Goal: Transaction & Acquisition: Book appointment/travel/reservation

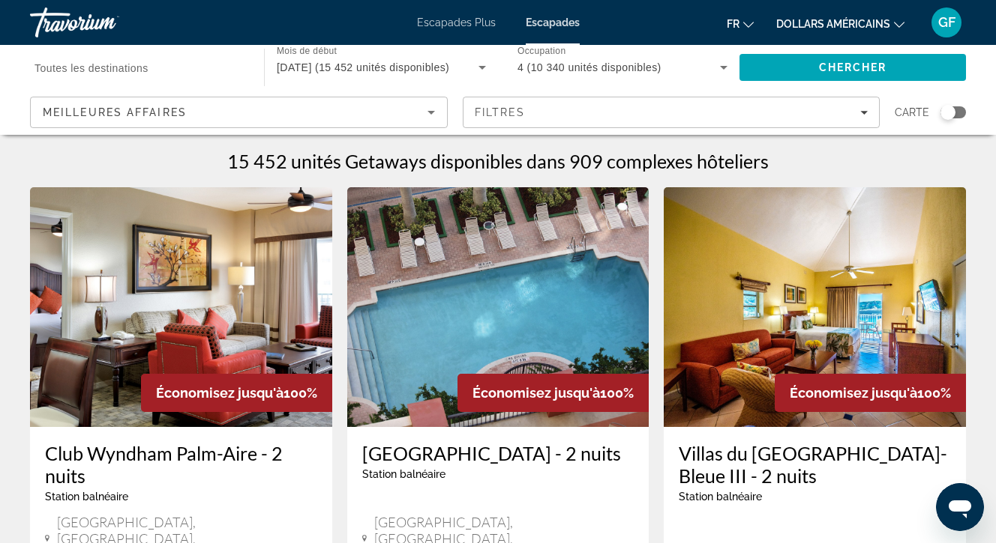
click at [948, 109] on div "Widget de recherche" at bounding box center [947, 112] width 15 height 15
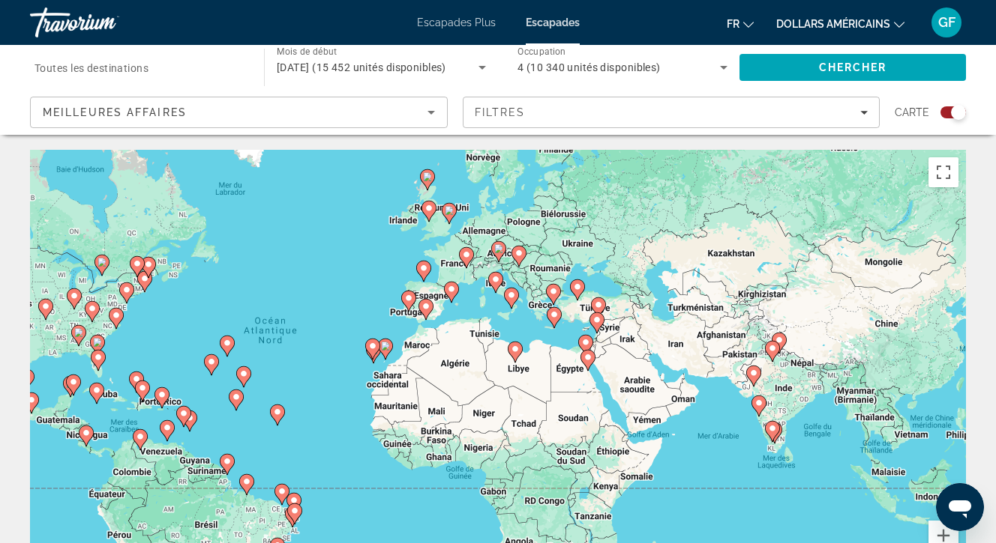
drag, startPoint x: 708, startPoint y: 346, endPoint x: 514, endPoint y: 322, distance: 195.6
click at [514, 322] on div "Pour activer le glissement avec le clavier, appuyez sur Alt+Entrée. Une fois ce…" at bounding box center [498, 375] width 936 height 450
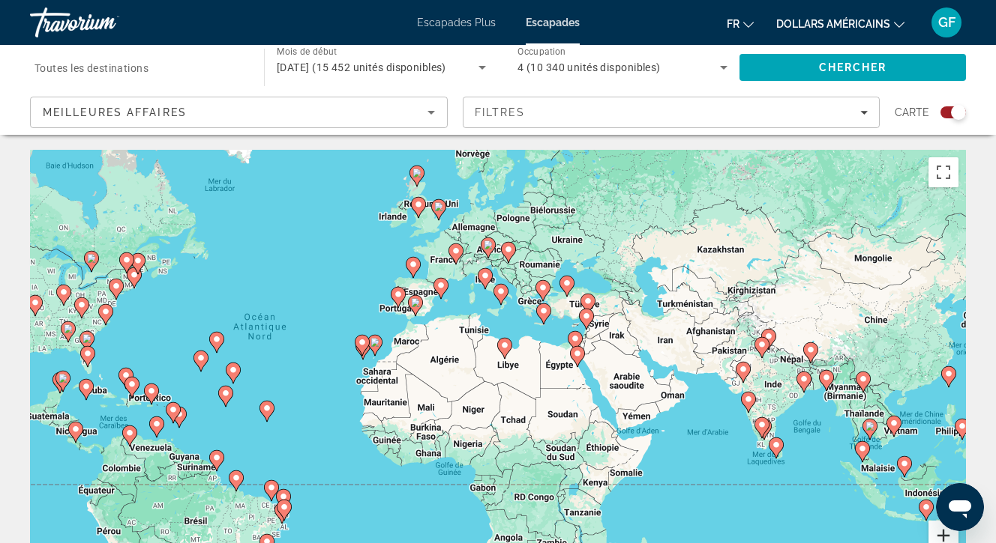
click at [945, 535] on button "Zoom avant" at bounding box center [943, 536] width 30 height 30
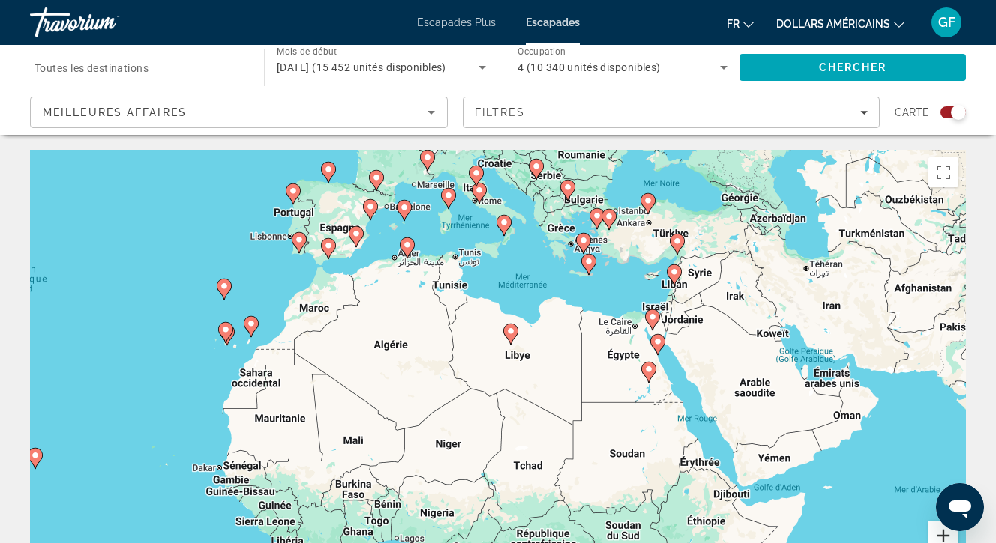
click at [945, 535] on button "Zoom avant" at bounding box center [943, 536] width 30 height 30
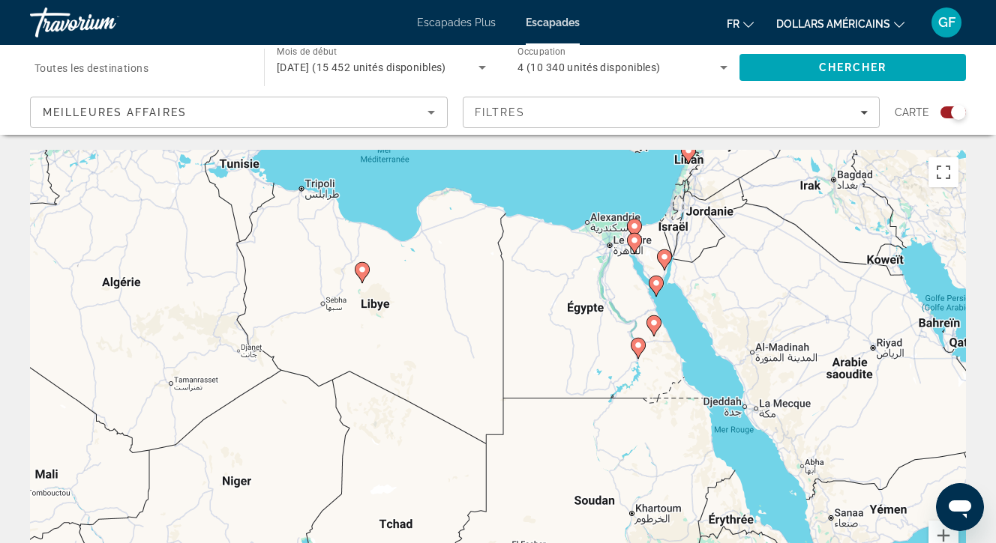
drag, startPoint x: 751, startPoint y: 341, endPoint x: 587, endPoint y: 309, distance: 167.3
click at [587, 309] on div "Pour activer le glissement avec le clavier, appuyez sur Alt+Entrée. Une fois ce…" at bounding box center [498, 375] width 936 height 450
click at [942, 532] on button "Zoom avant" at bounding box center [943, 536] width 30 height 30
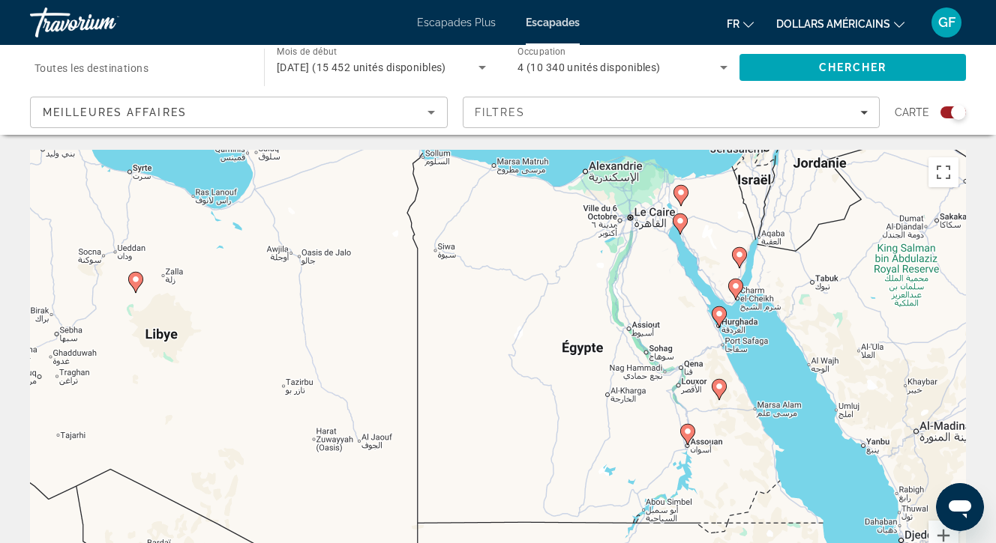
drag, startPoint x: 707, startPoint y: 337, endPoint x: 616, endPoint y: 442, distance: 138.7
click at [616, 442] on div "Pour activer le glissement avec le clavier, appuyez sur Alt+Entrée. Une fois ce…" at bounding box center [498, 375] width 936 height 450
click at [687, 430] on image "Contenu principal" at bounding box center [687, 431] width 9 height 9
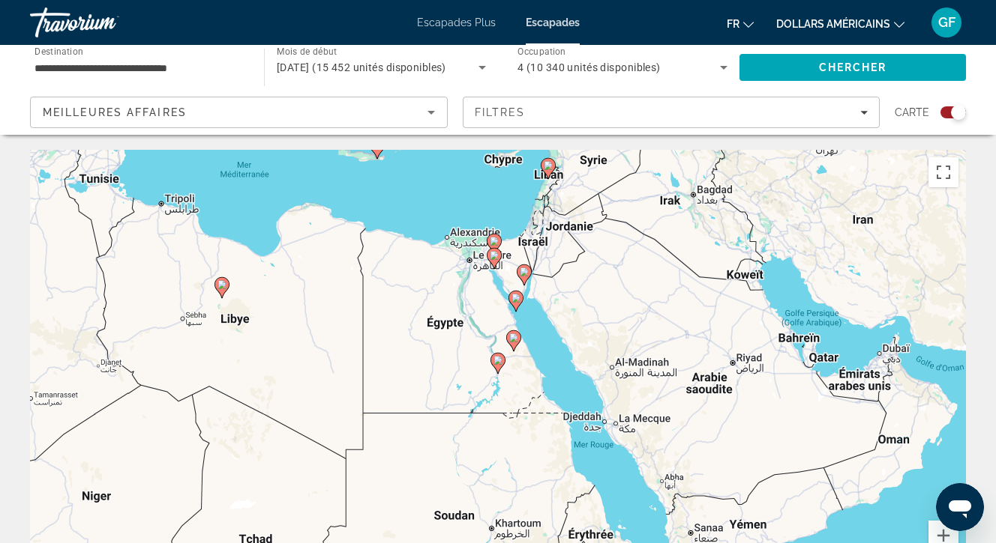
click at [499, 359] on image "Contenu principal" at bounding box center [497, 360] width 9 height 9
type input "**********"
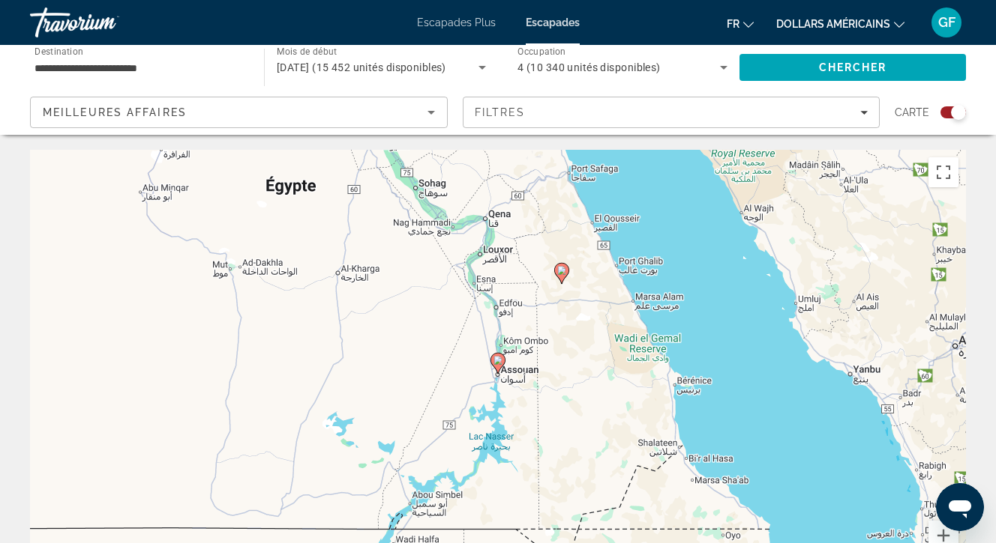
click at [499, 359] on image "Contenu principal" at bounding box center [497, 360] width 9 height 9
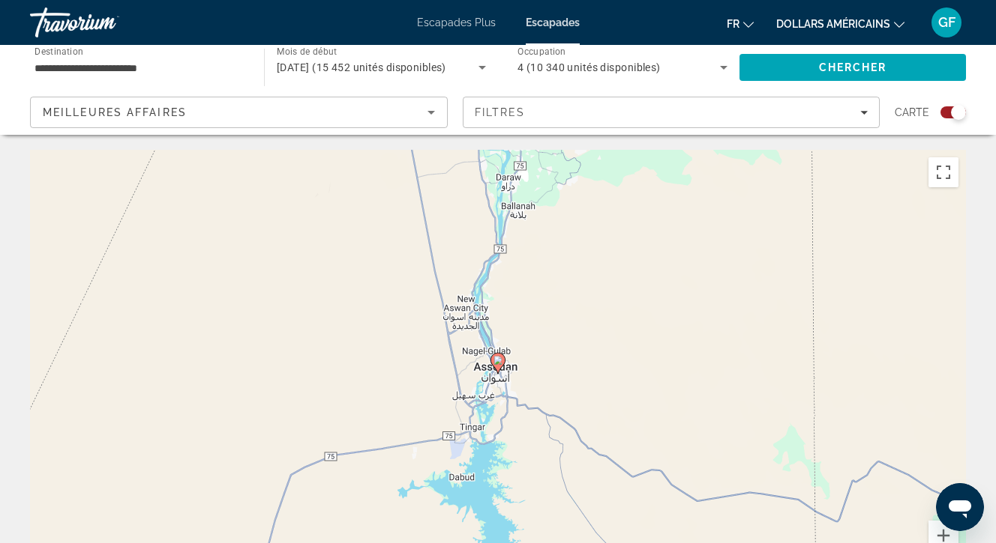
click at [499, 359] on image "Contenu principal" at bounding box center [497, 360] width 9 height 9
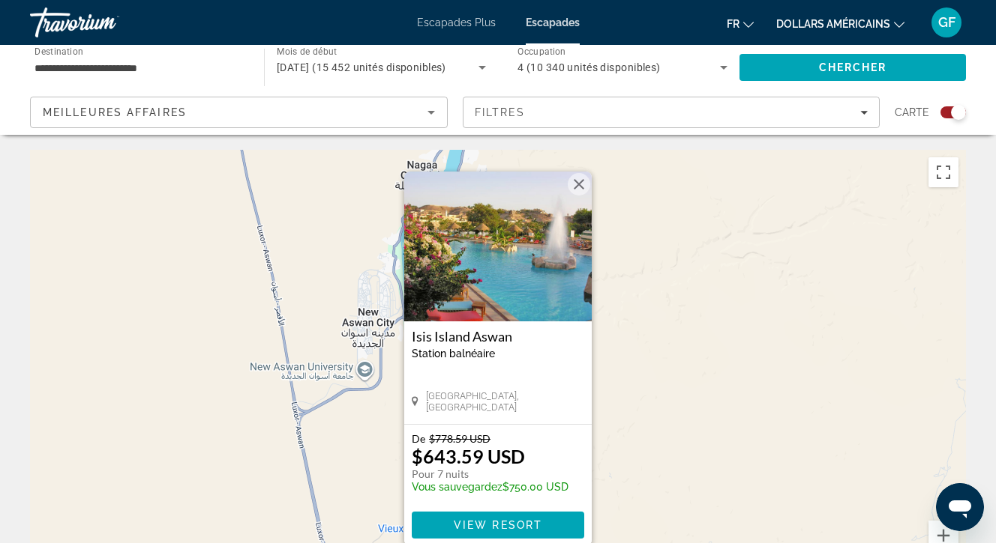
click at [579, 183] on button "Fermer" at bounding box center [578, 184] width 22 height 22
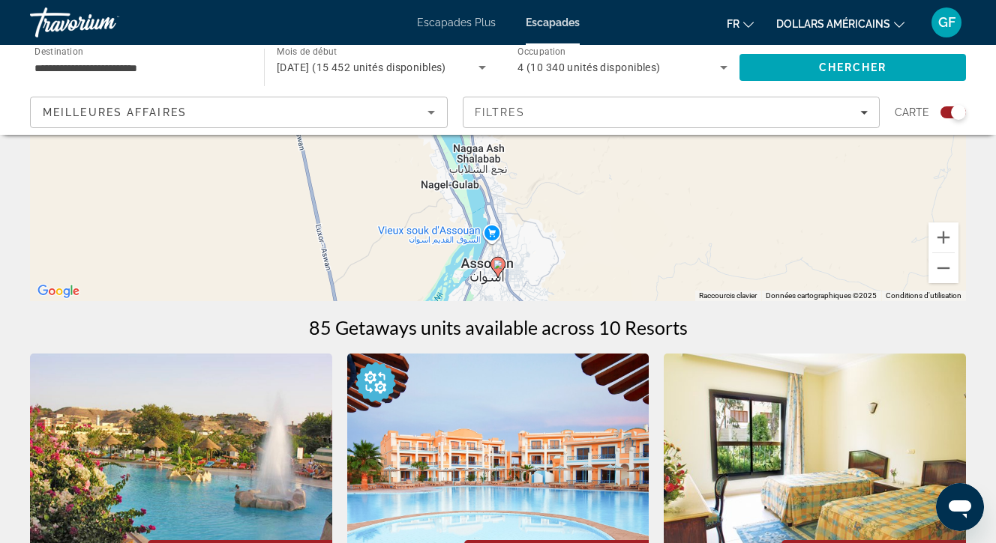
scroll to position [297, 0]
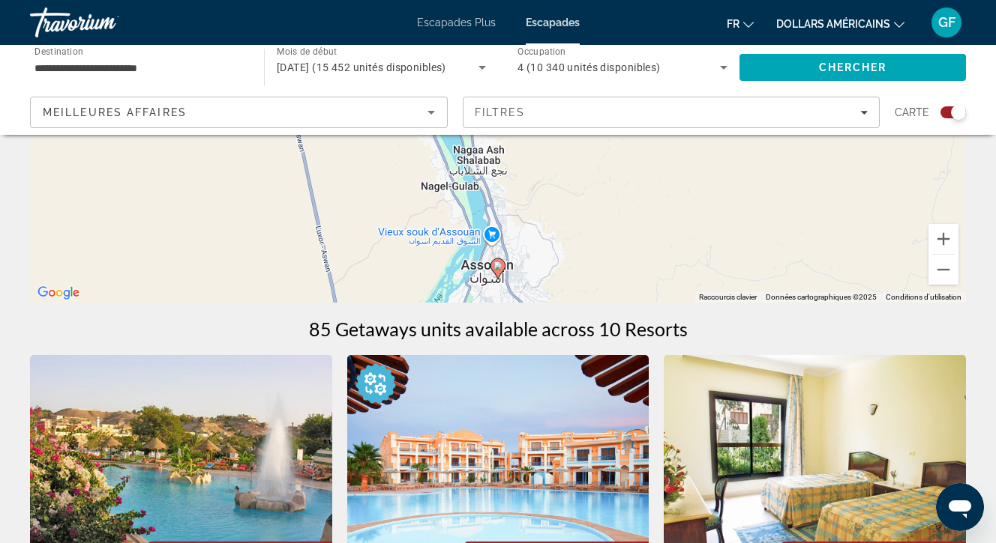
click at [496, 265] on image "Contenu principal" at bounding box center [497, 266] width 9 height 9
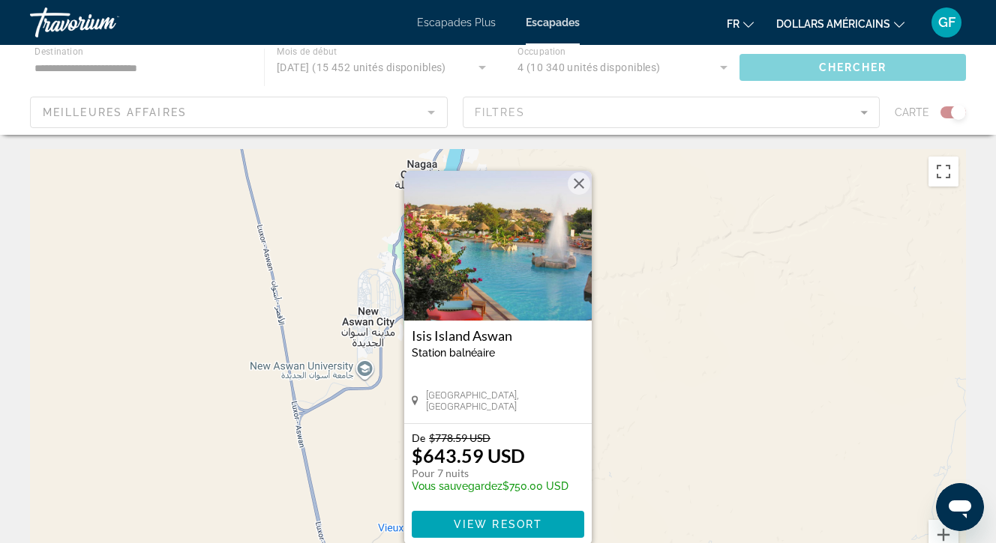
scroll to position [0, 0]
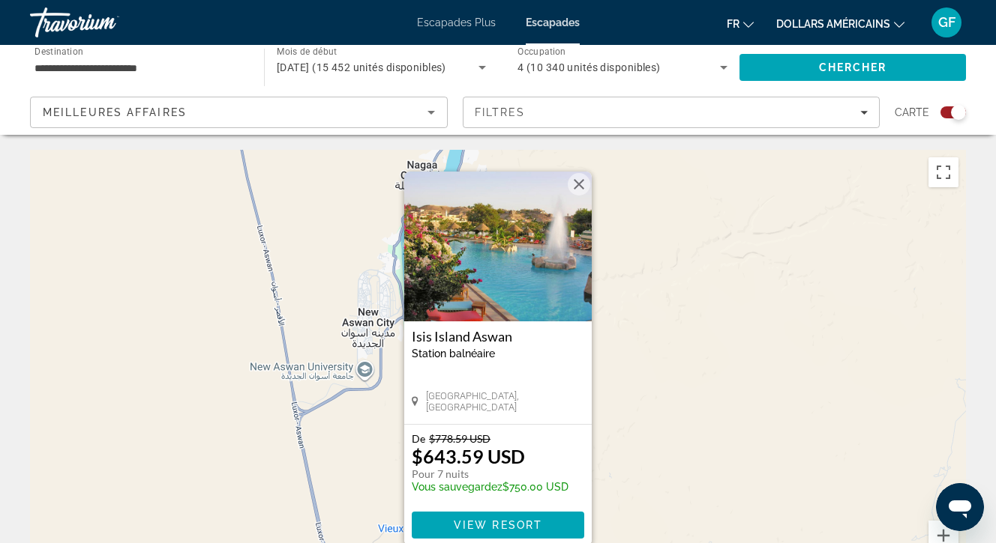
click at [579, 182] on button "Fermer" at bounding box center [578, 184] width 22 height 22
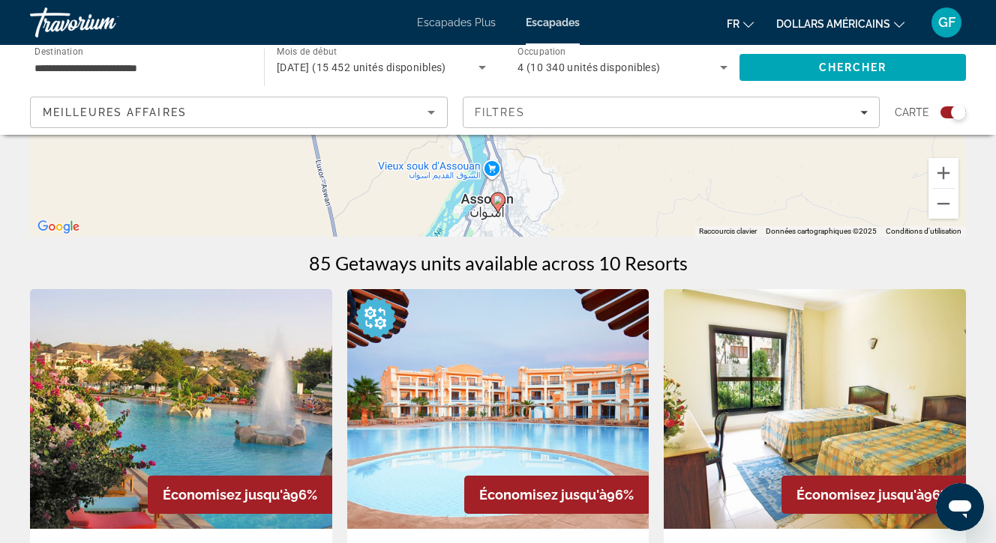
scroll to position [301, 0]
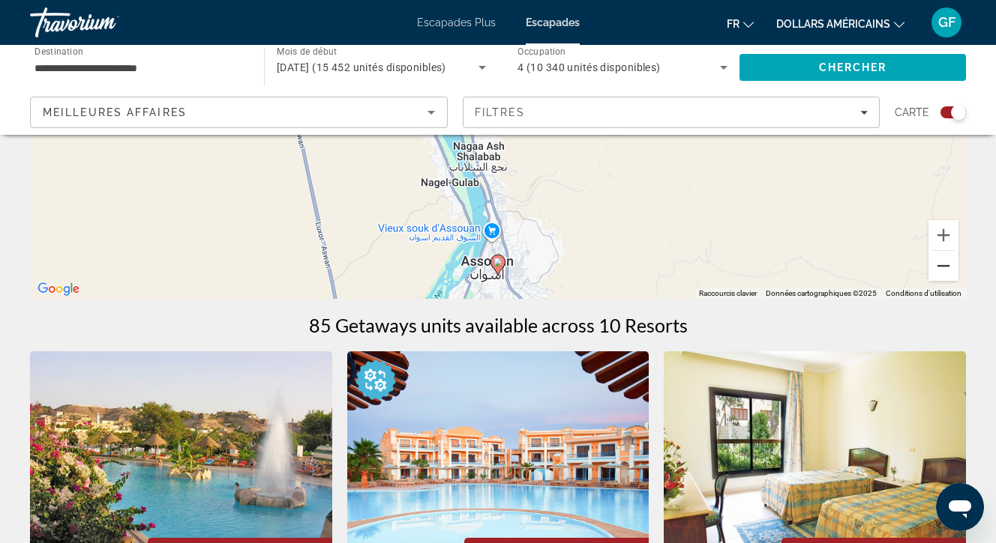
click at [941, 262] on button "Zoom arrière" at bounding box center [943, 266] width 30 height 30
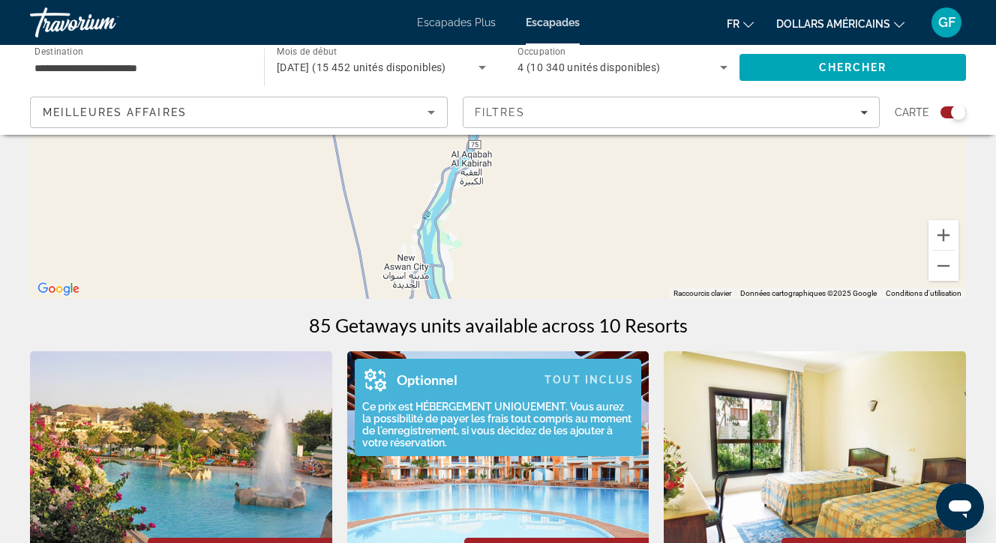
drag, startPoint x: 660, startPoint y: 216, endPoint x: 633, endPoint y: 439, distance: 224.3
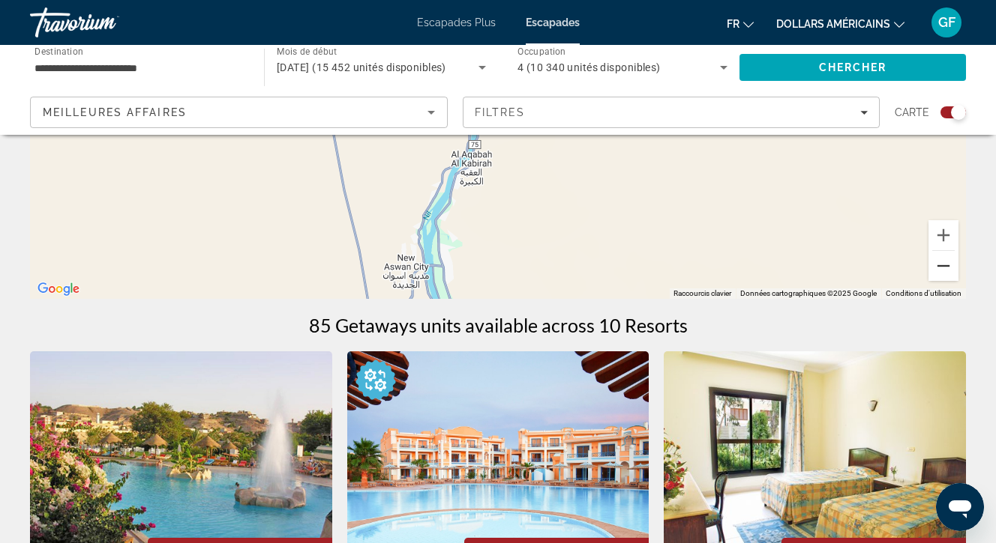
click at [943, 262] on button "Zoom arrière" at bounding box center [943, 266] width 30 height 30
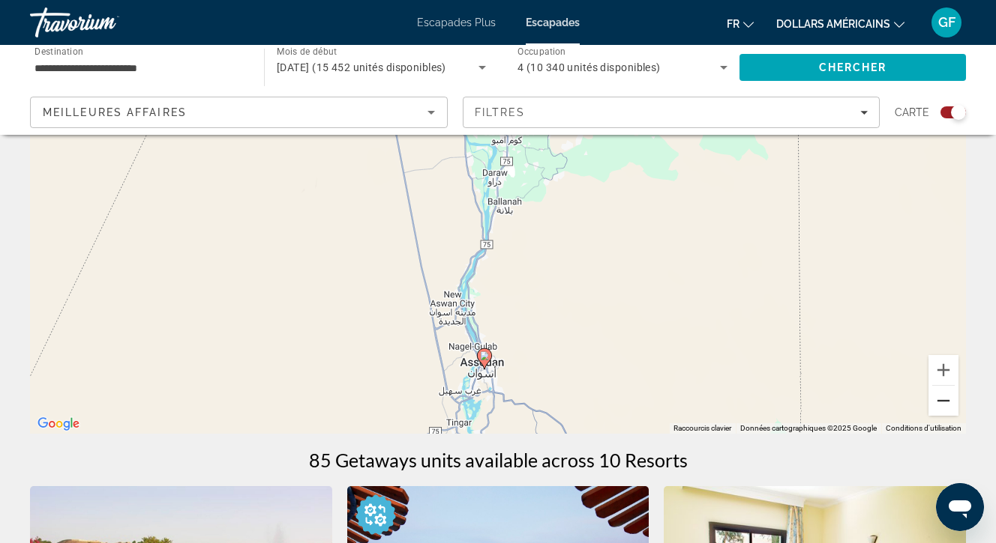
scroll to position [167, 0]
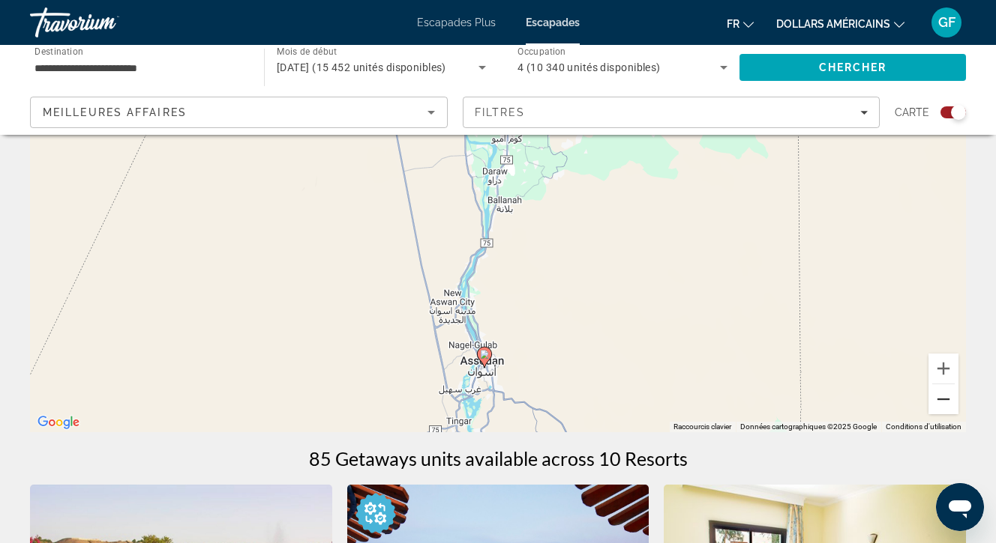
click at [943, 397] on button "Zoom arrière" at bounding box center [943, 400] width 30 height 30
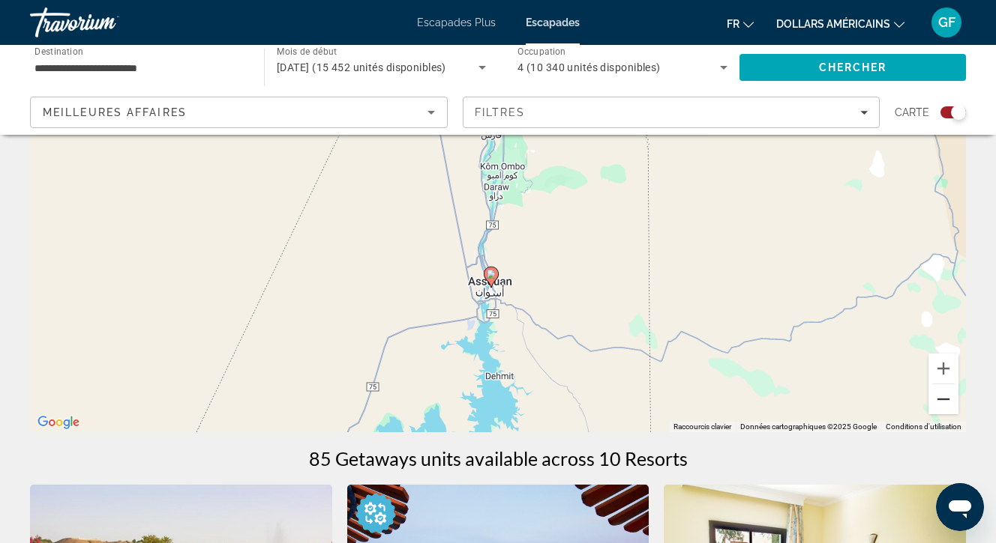
click at [943, 397] on button "Zoom arrière" at bounding box center [943, 400] width 30 height 30
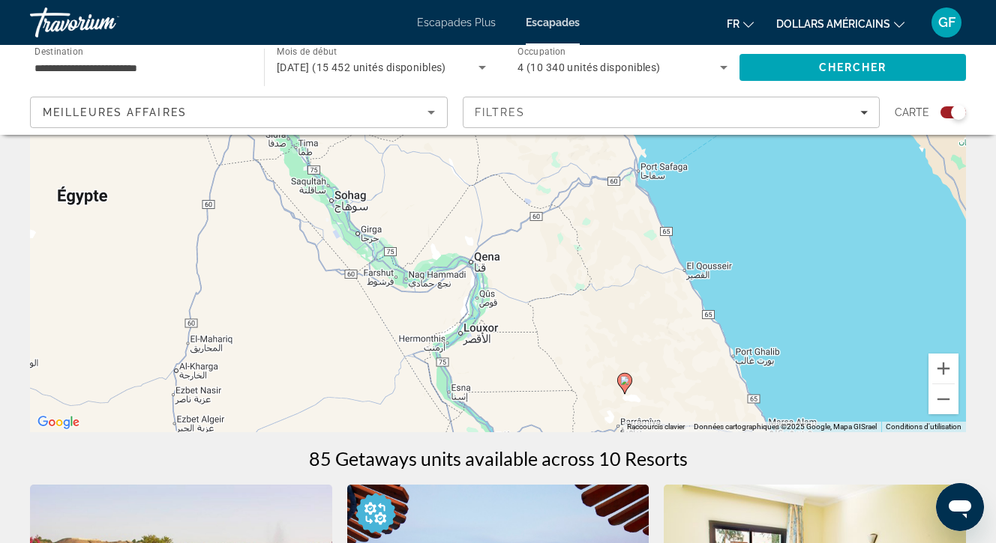
drag, startPoint x: 694, startPoint y: 242, endPoint x: 696, endPoint y: 570, distance: 328.4
click at [696, 376] on html "**********" at bounding box center [498, 104] width 996 height 543
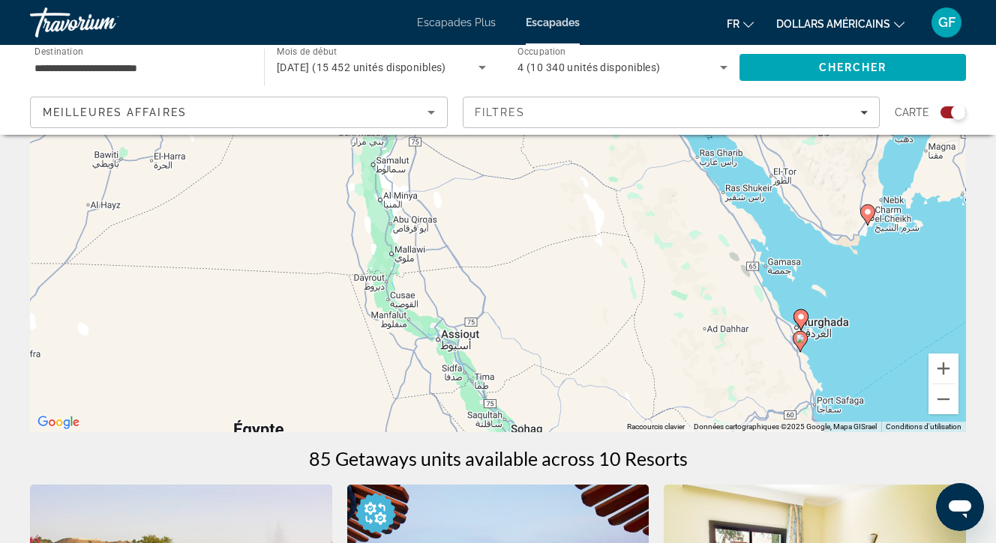
drag, startPoint x: 588, startPoint y: 295, endPoint x: 765, endPoint y: 529, distance: 293.7
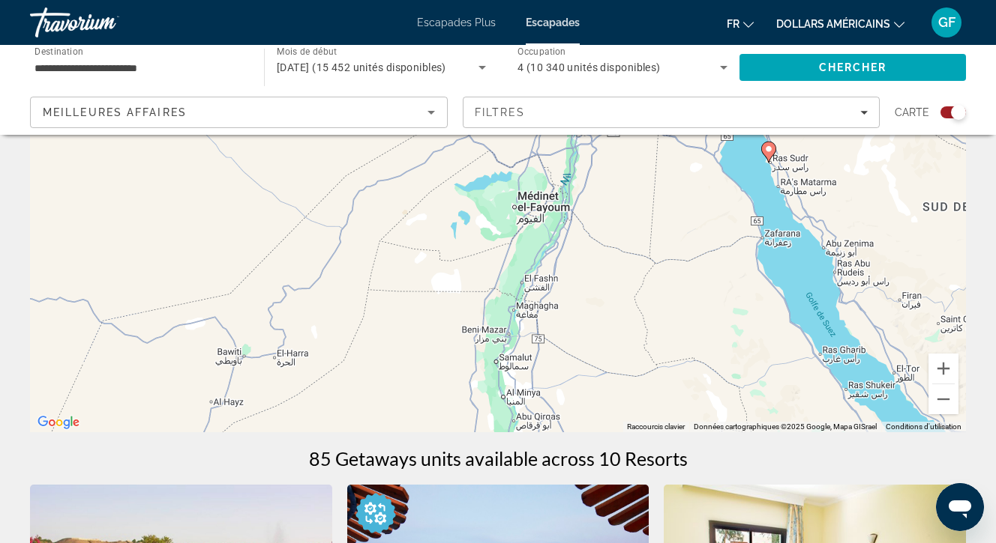
drag, startPoint x: 629, startPoint y: 384, endPoint x: 689, endPoint y: 510, distance: 139.5
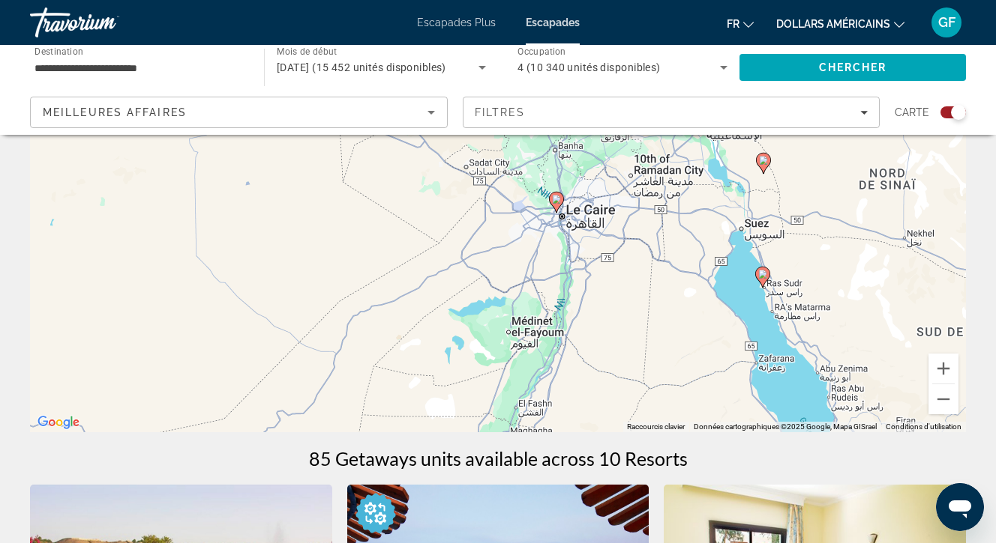
drag, startPoint x: 676, startPoint y: 392, endPoint x: 670, endPoint y: 522, distance: 129.8
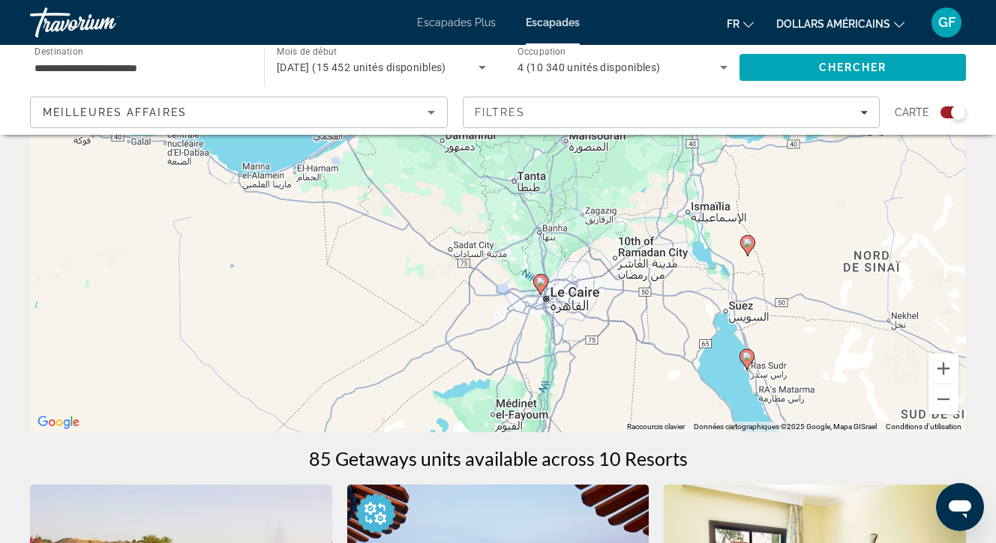
drag, startPoint x: 672, startPoint y: 400, endPoint x: 657, endPoint y: 485, distance: 86.9
click at [539, 283] on image "Contenu principal" at bounding box center [540, 281] width 9 height 9
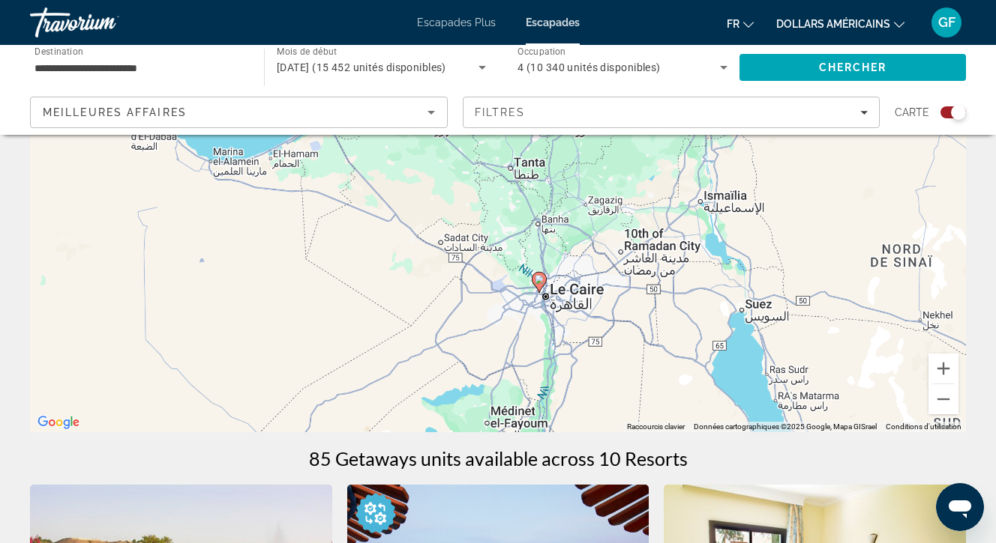
click at [539, 283] on div "Pour activer le glissement avec le clavier, appuyez sur Alt+Entrée. Une fois ce…" at bounding box center [498, 208] width 936 height 450
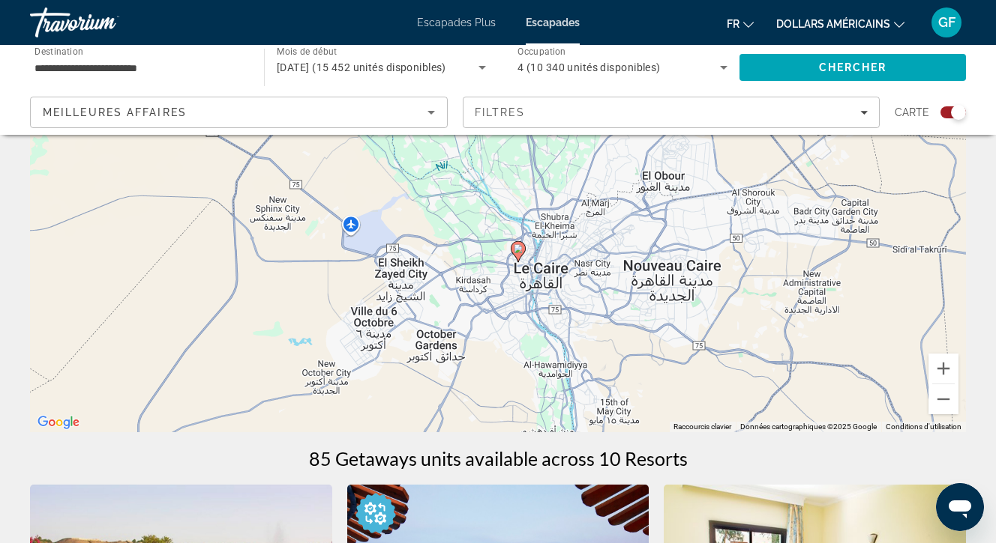
click at [520, 251] on image "Contenu principal" at bounding box center [518, 248] width 9 height 9
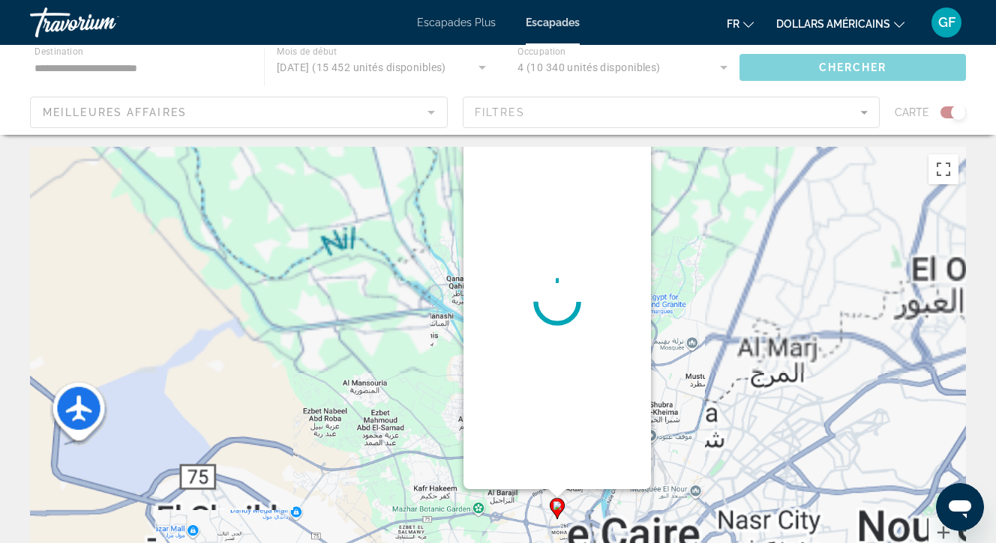
scroll to position [0, 0]
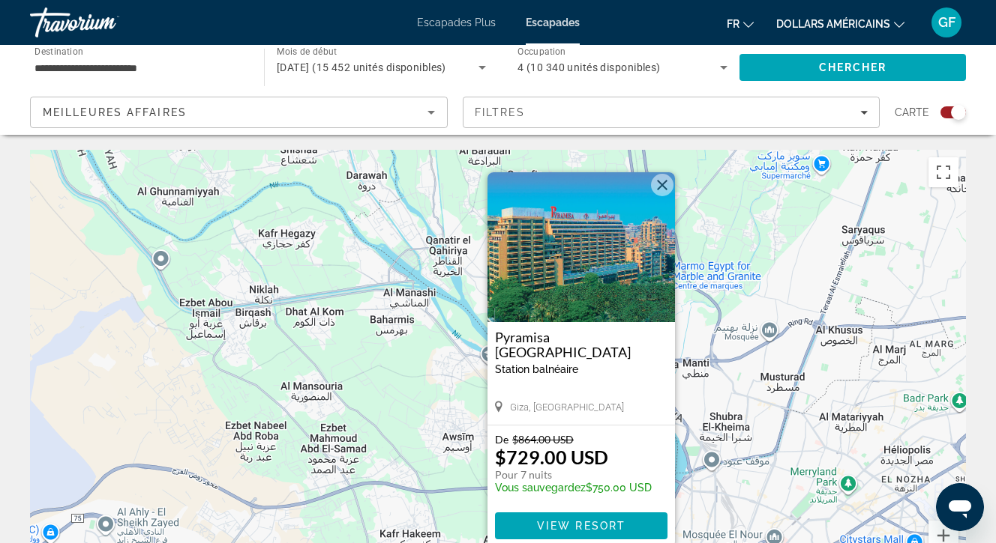
click at [660, 184] on button "Fermer" at bounding box center [662, 185] width 22 height 22
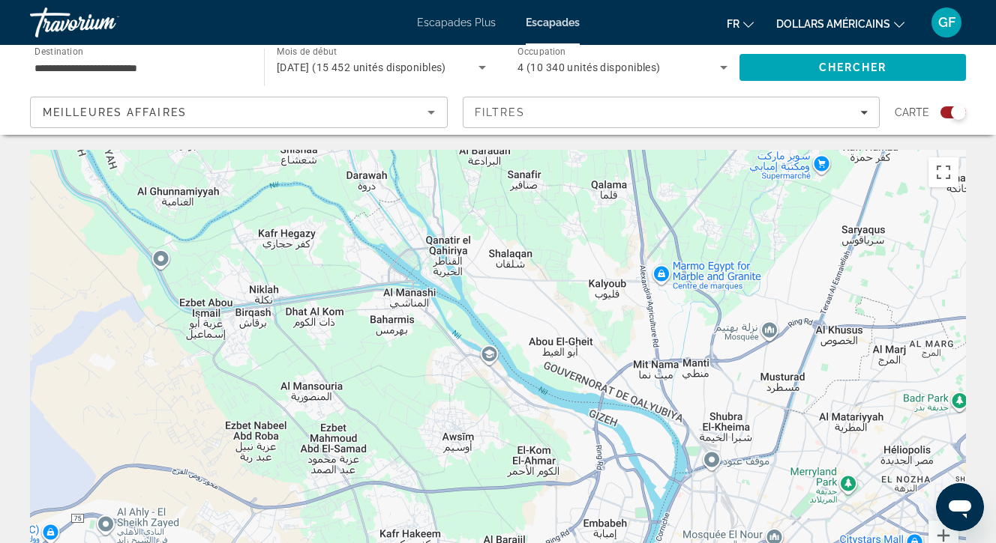
click at [452, 21] on font "Escapades Plus" at bounding box center [456, 22] width 79 height 12
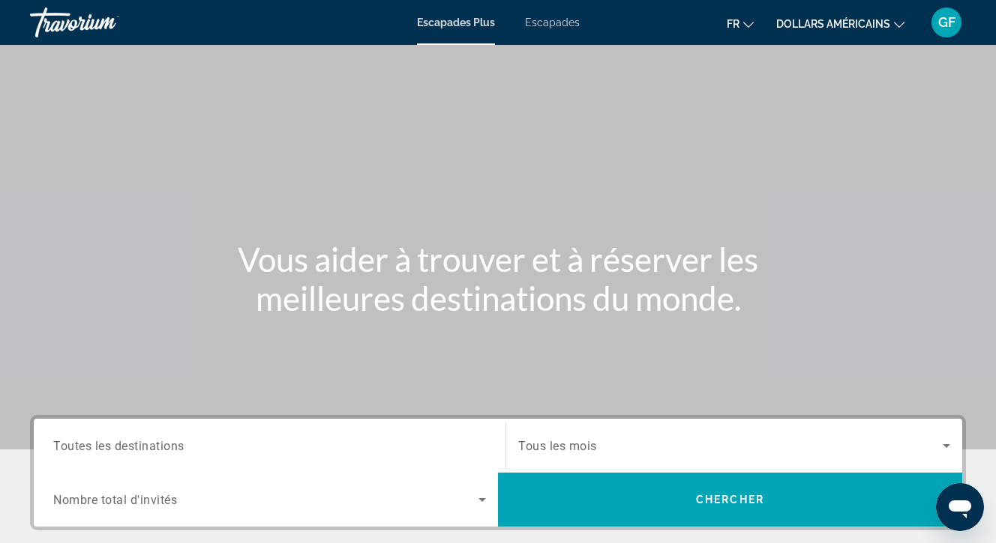
click at [546, 19] on font "Escapades" at bounding box center [552, 22] width 55 height 12
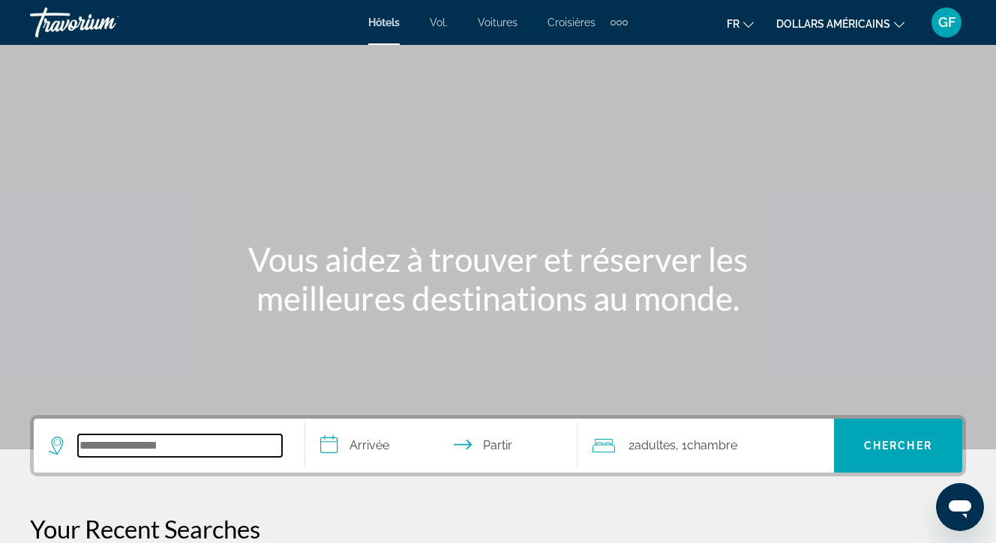
click at [80, 448] on input "Rechercher une destination hôtelière" at bounding box center [180, 446] width 204 height 22
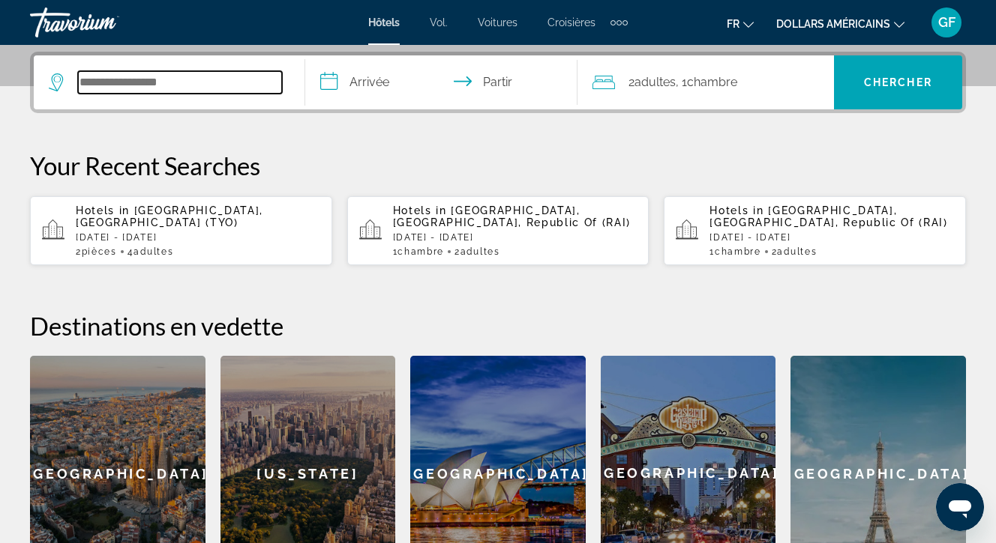
scroll to position [367, 0]
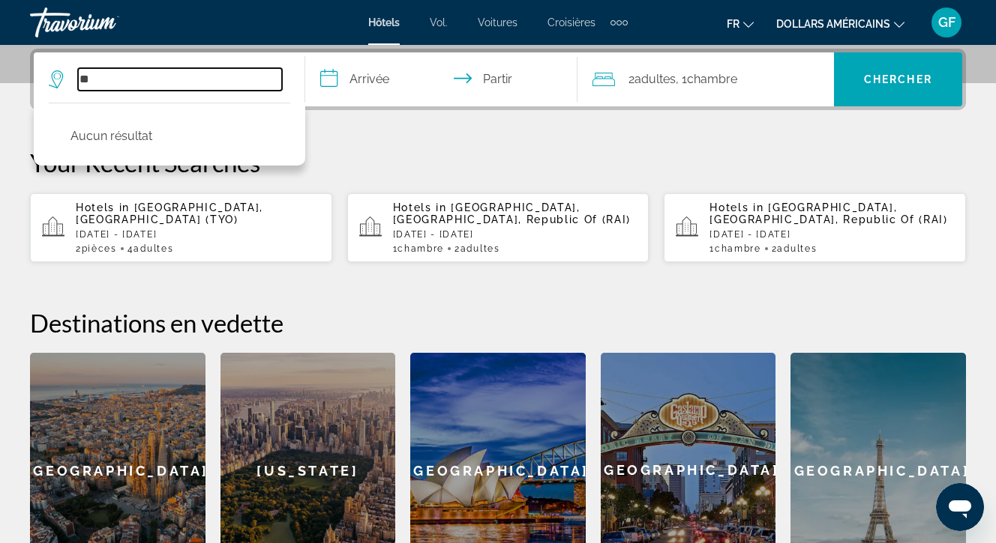
type input "*"
click at [100, 78] on input "******" at bounding box center [180, 79] width 204 height 22
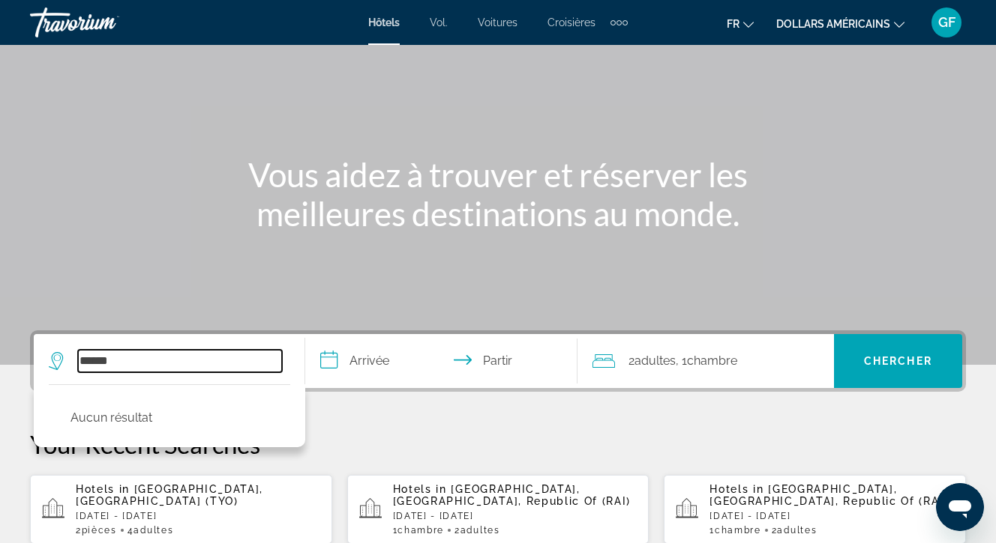
scroll to position [83, 0]
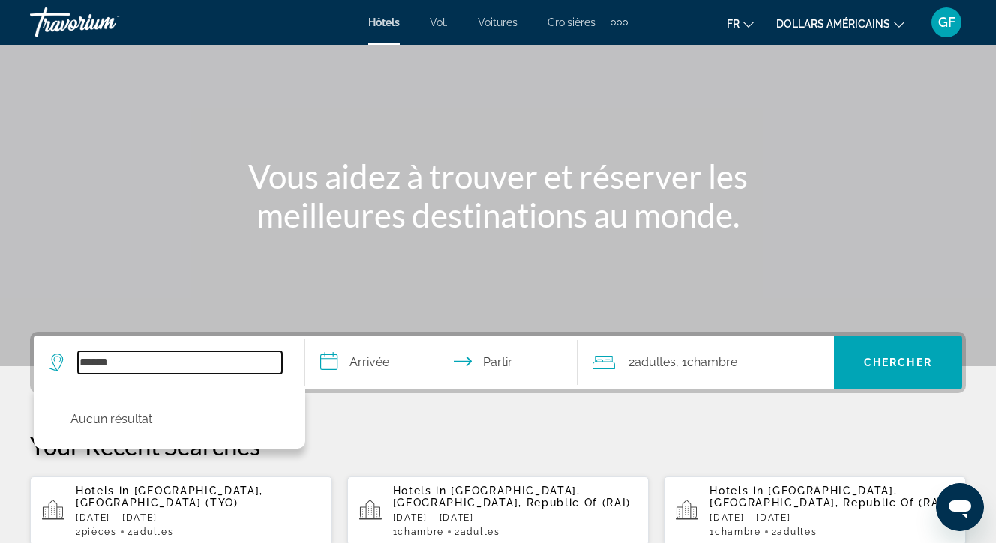
type input "******"
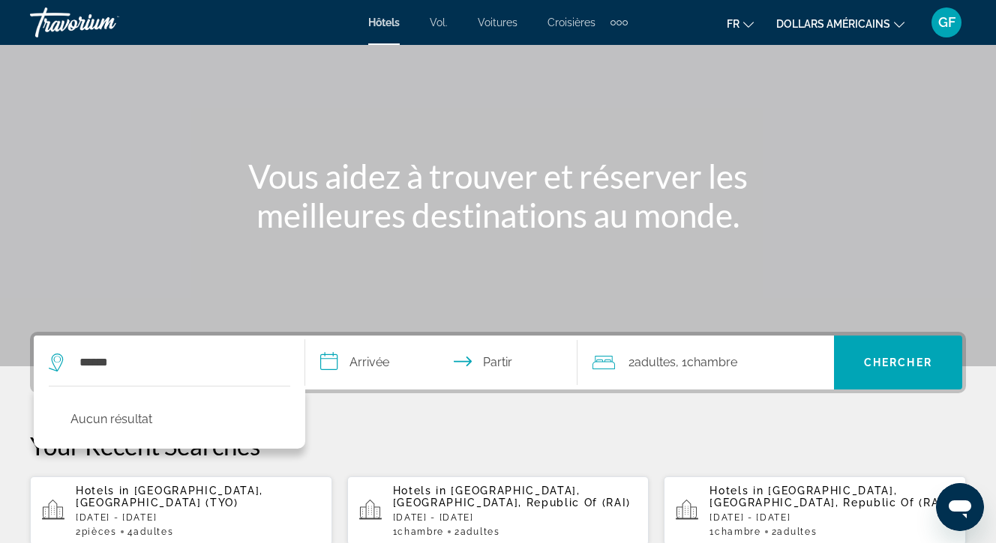
click at [563, 19] on font "Croisières" at bounding box center [571, 22] width 48 height 12
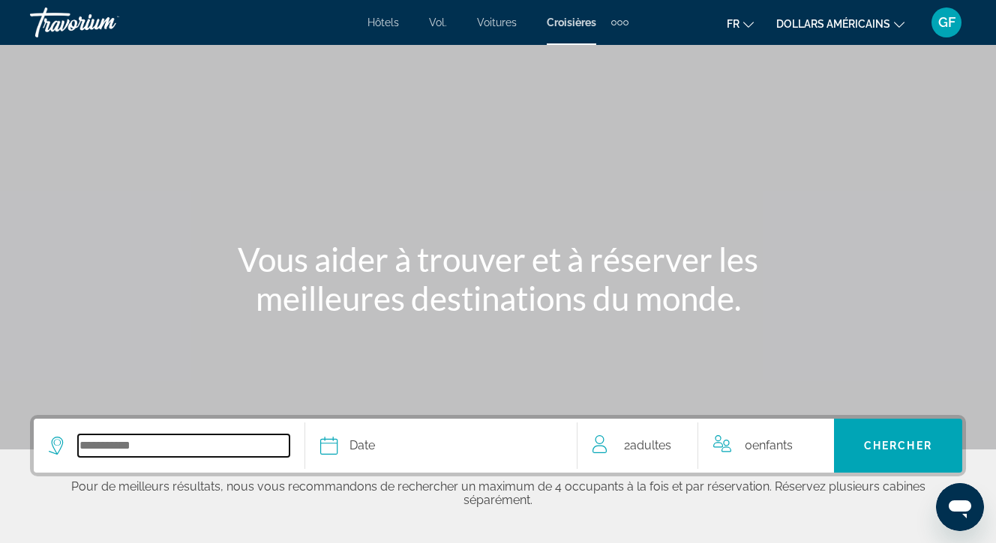
click at [79, 444] on input "Select cruise destination" at bounding box center [183, 446] width 211 height 22
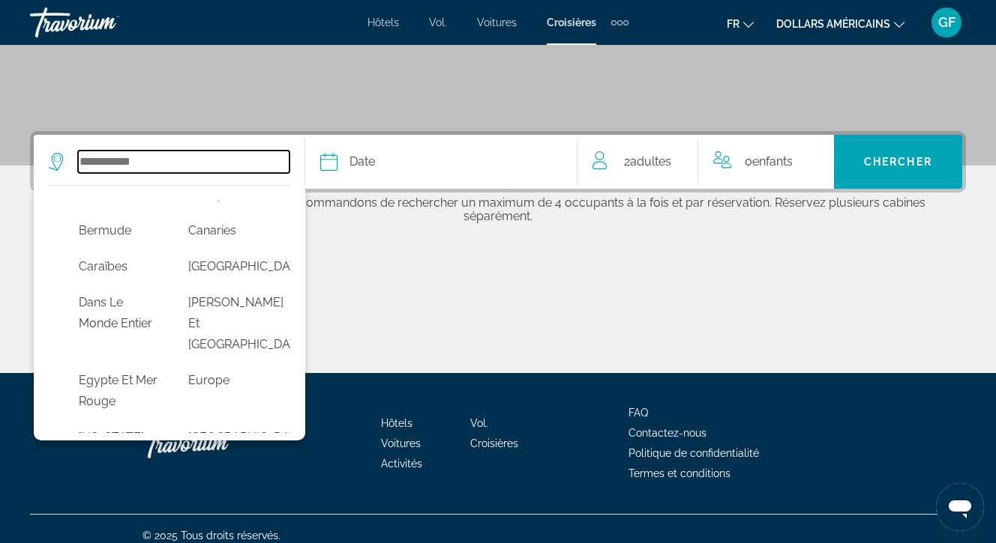
scroll to position [219, 0]
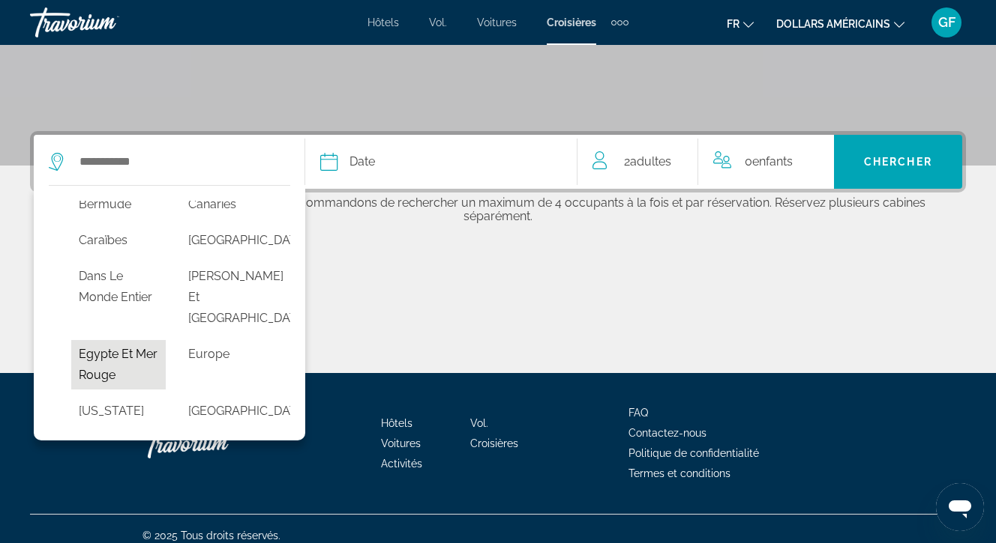
click at [117, 390] on button "Egypte et Mer Rouge" at bounding box center [118, 364] width 94 height 49
type input "**********"
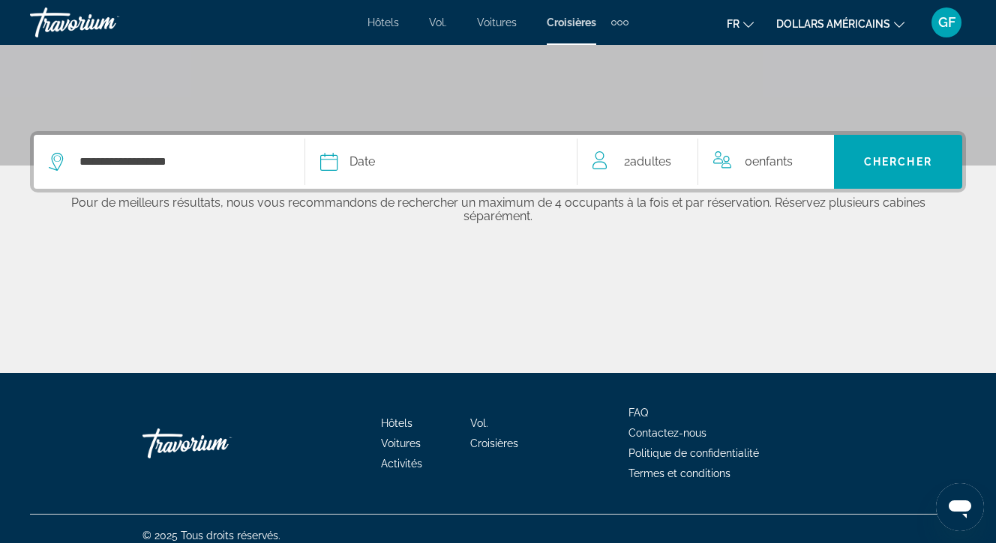
click at [331, 161] on icon "Select cruise date" at bounding box center [329, 162] width 18 height 18
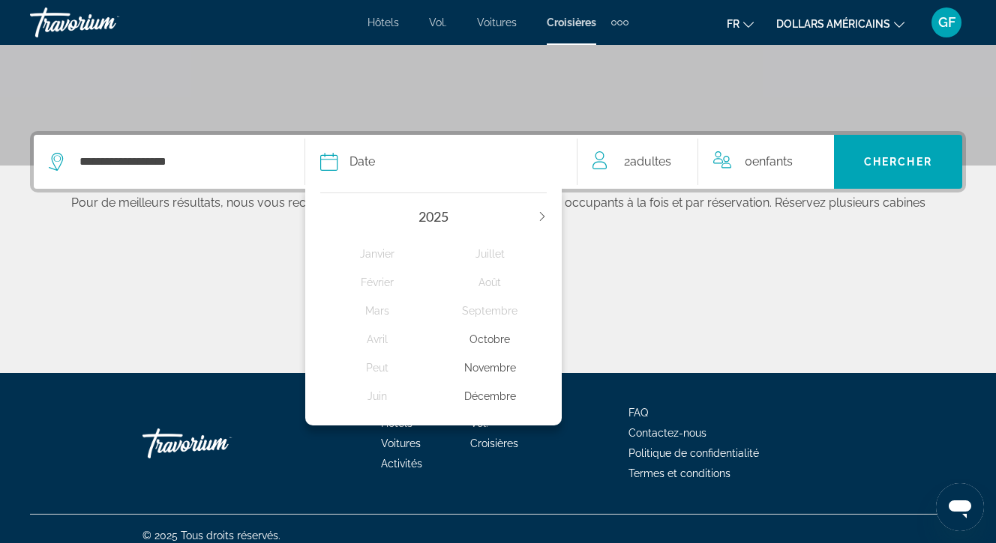
click at [543, 215] on icon "Next year" at bounding box center [542, 216] width 9 height 9
click at [375, 340] on div "Avril" at bounding box center [376, 339] width 113 height 27
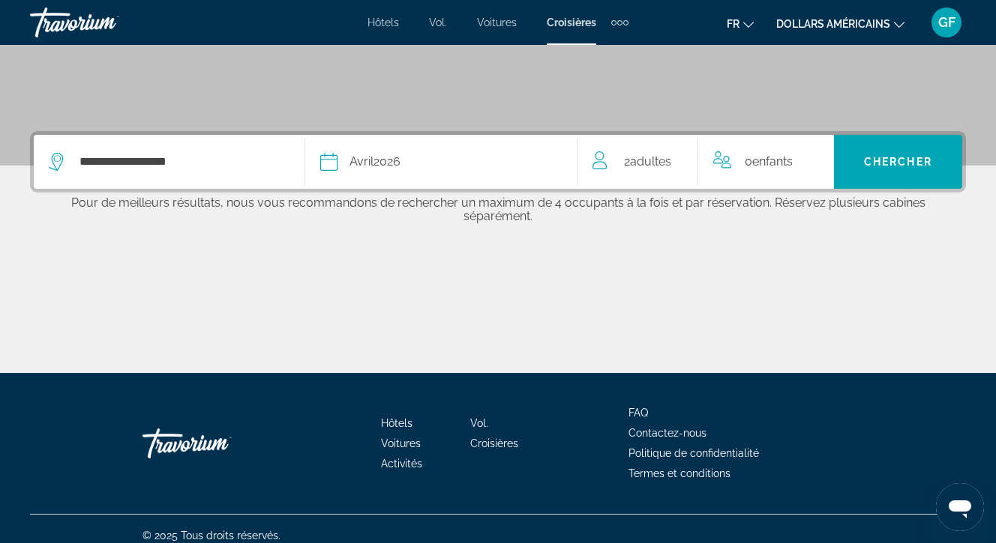
click at [651, 160] on span "Adultes" at bounding box center [650, 161] width 41 height 14
click at [682, 159] on icon "Increment adults" at bounding box center [681, 158] width 13 height 13
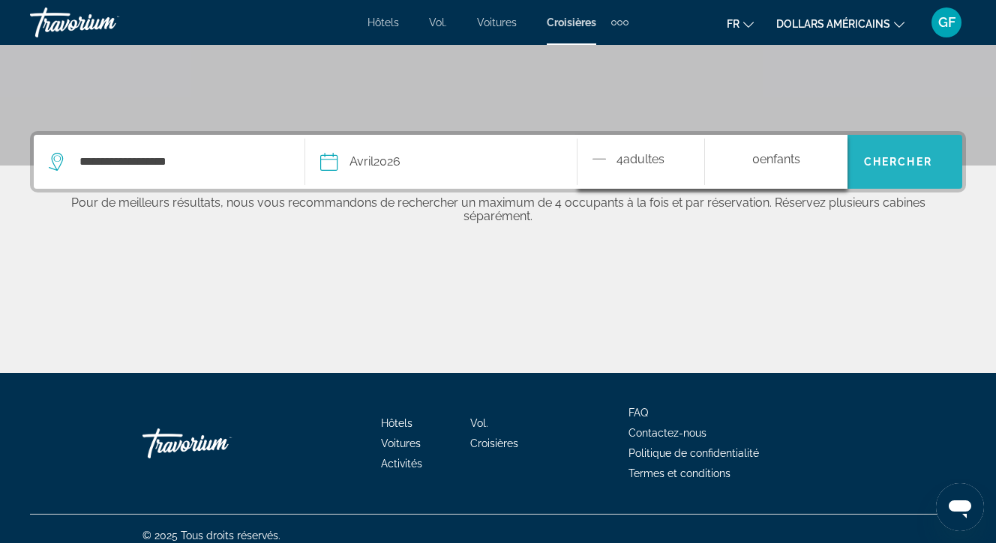
click at [887, 156] on span "Chercher" at bounding box center [898, 162] width 68 height 12
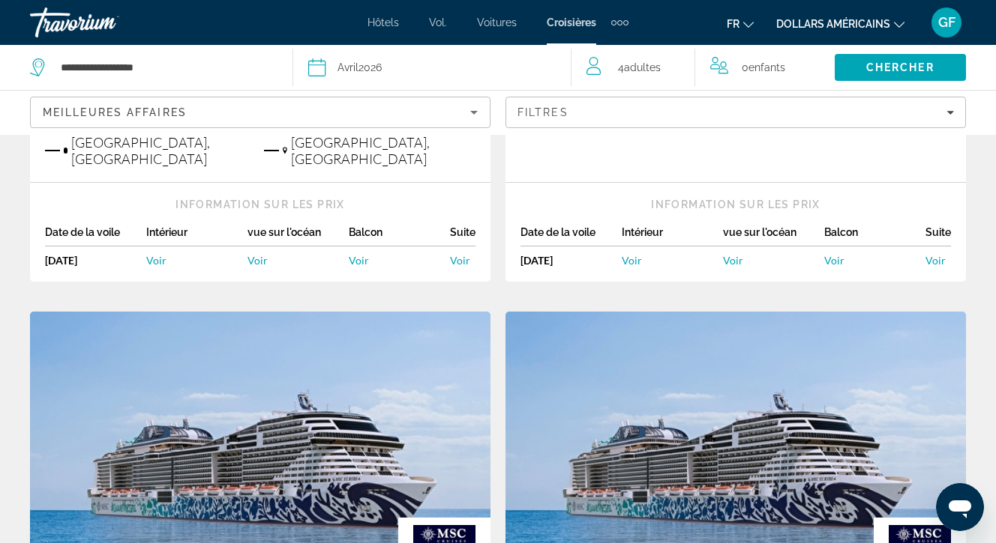
scroll to position [634, 0]
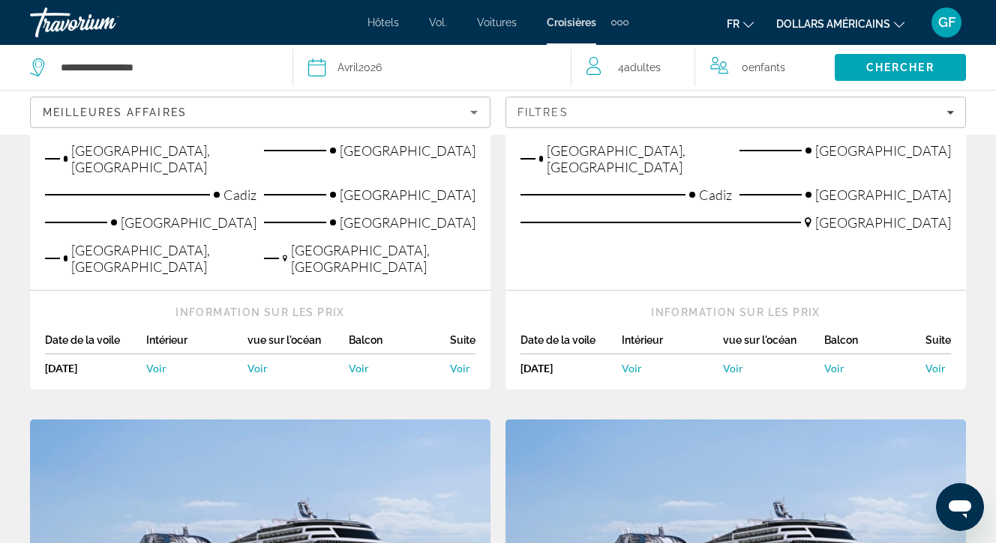
click at [748, 23] on icon "Changer de langue" at bounding box center [748, 24] width 10 height 10
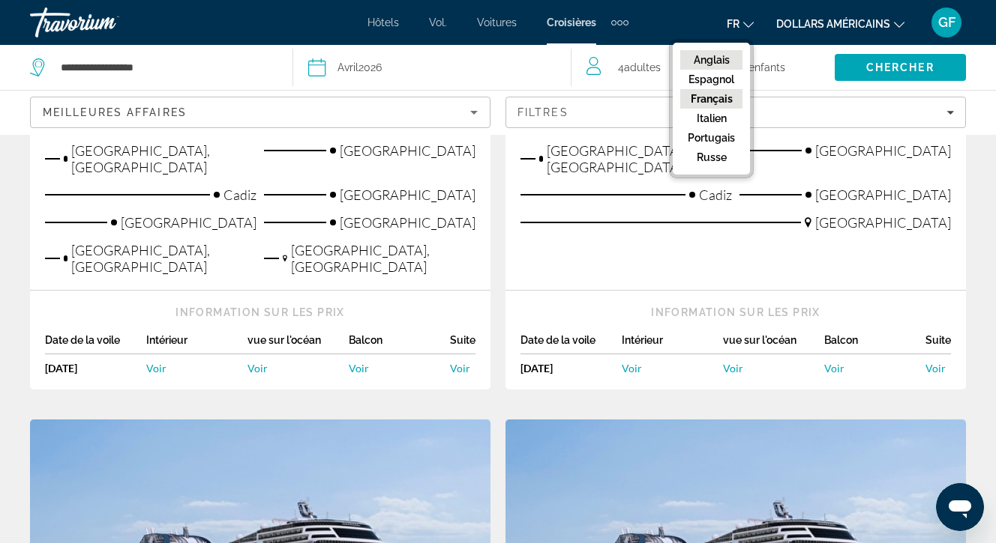
click at [710, 58] on font "Anglais" at bounding box center [711, 60] width 36 height 12
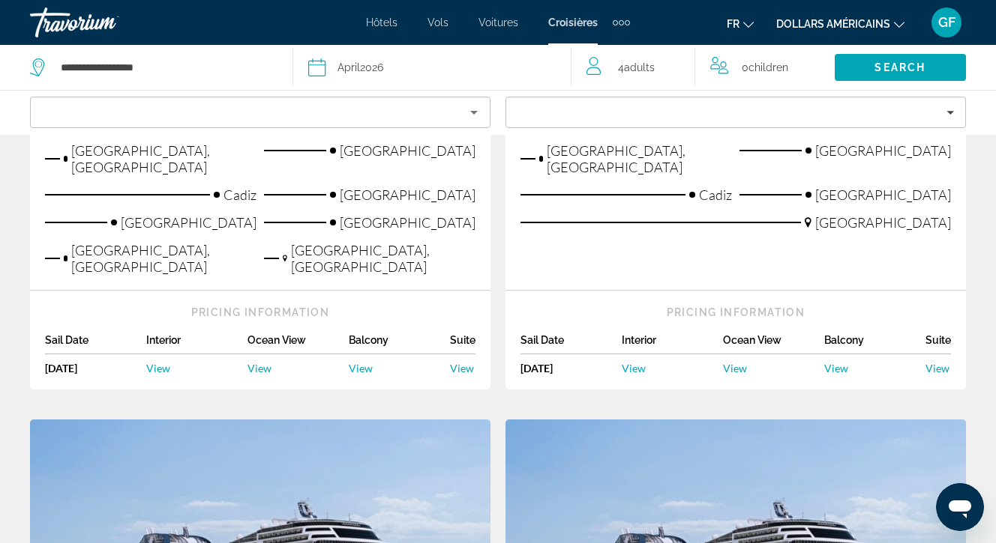
click at [747, 28] on button "fr English Español Français Italiano Português русский" at bounding box center [739, 24] width 27 height 22
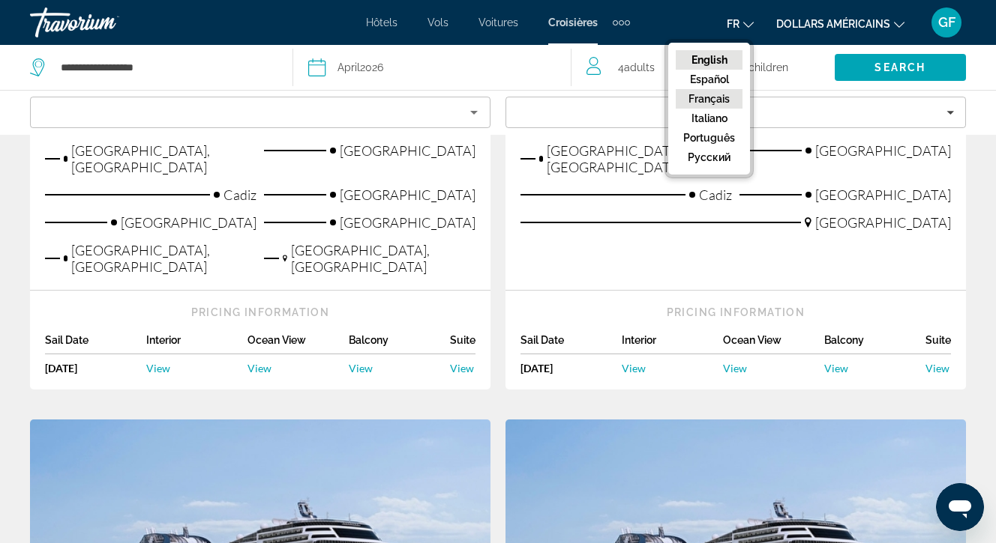
click at [711, 94] on button "Français" at bounding box center [708, 98] width 67 height 19
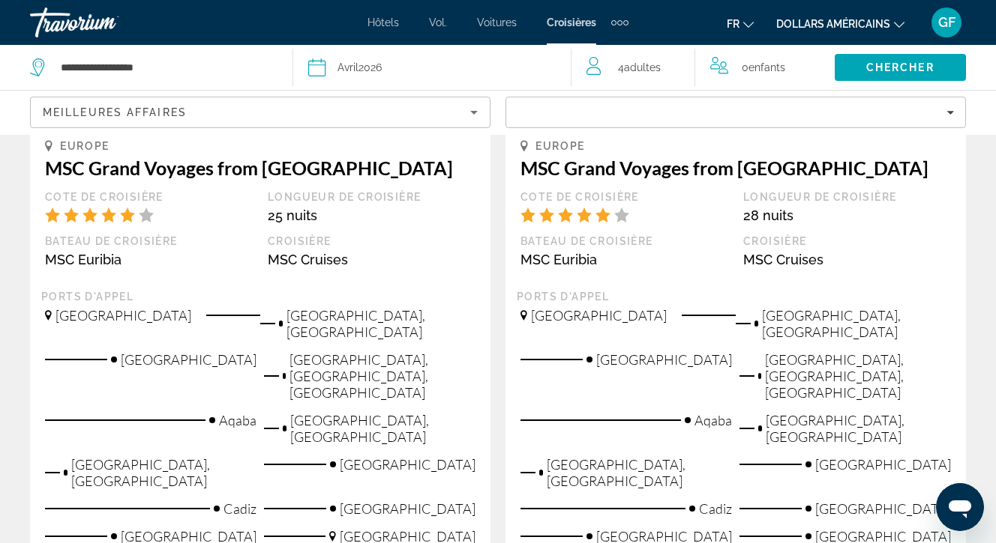
scroll to position [2122, 0]
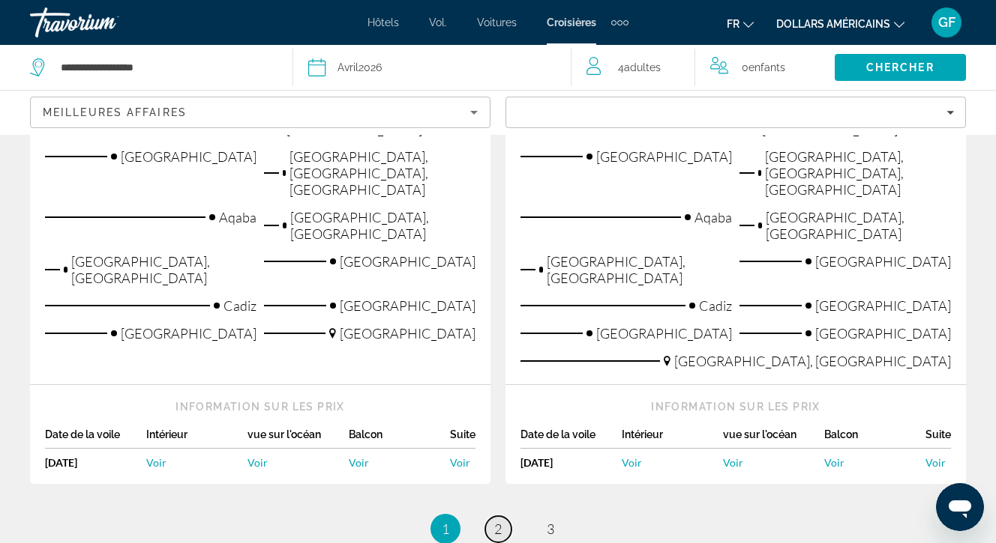
click at [499, 521] on span "2" at bounding box center [497, 529] width 7 height 16
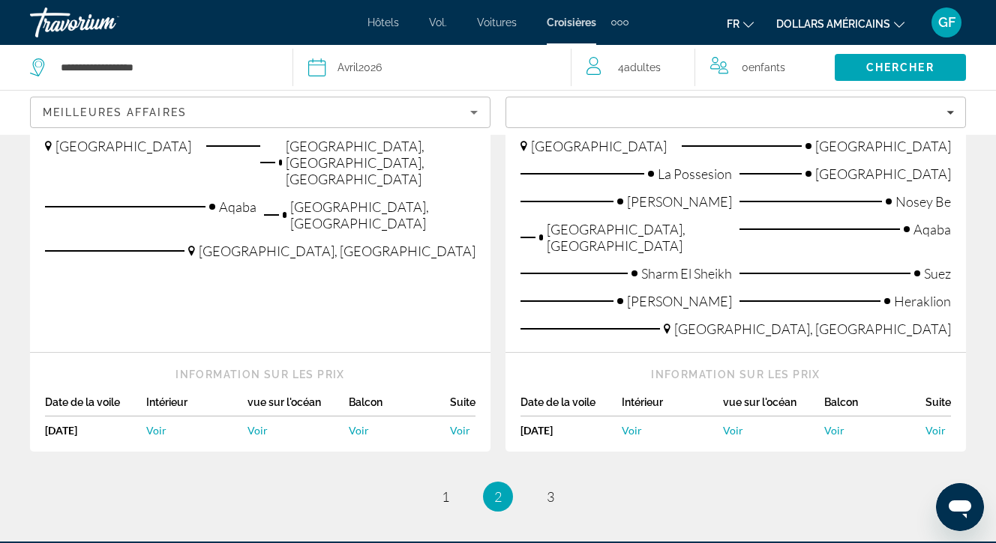
scroll to position [2023, 0]
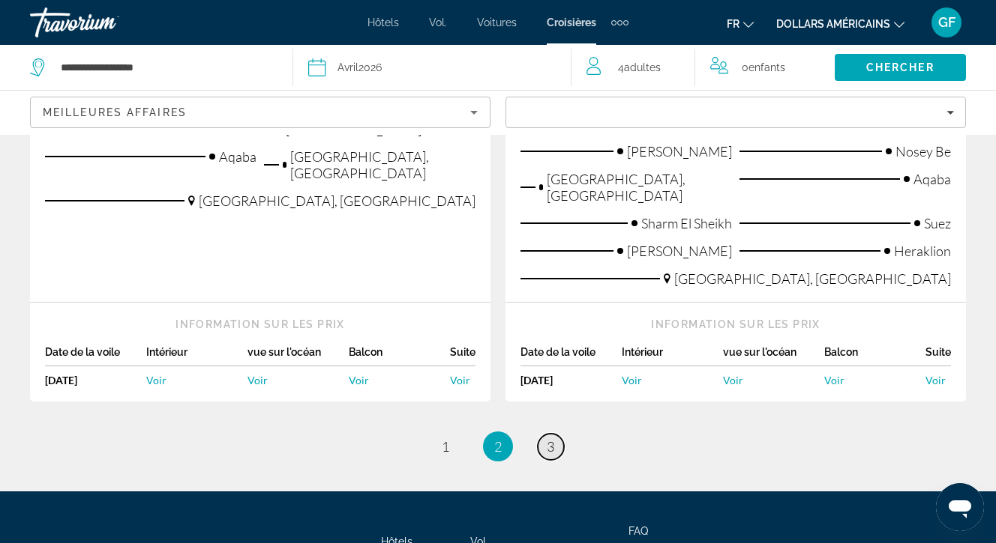
click at [549, 439] on span "3" at bounding box center [549, 447] width 7 height 16
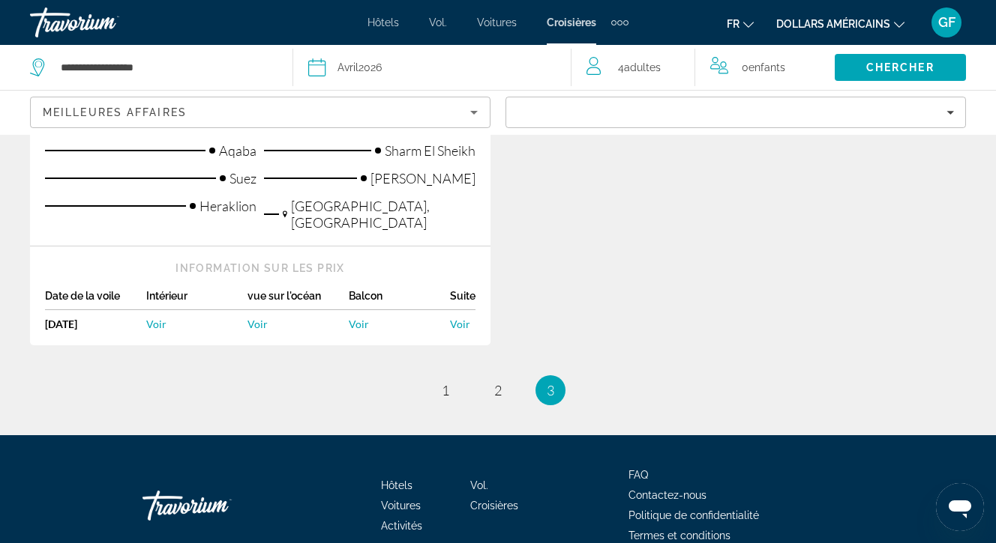
scroll to position [582, 0]
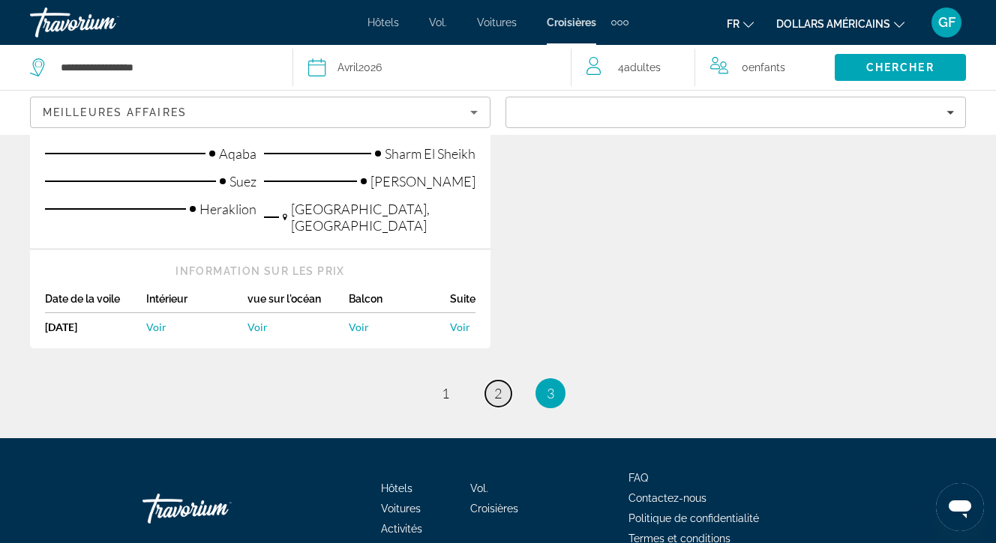
click at [496, 385] on span "2" at bounding box center [497, 393] width 7 height 16
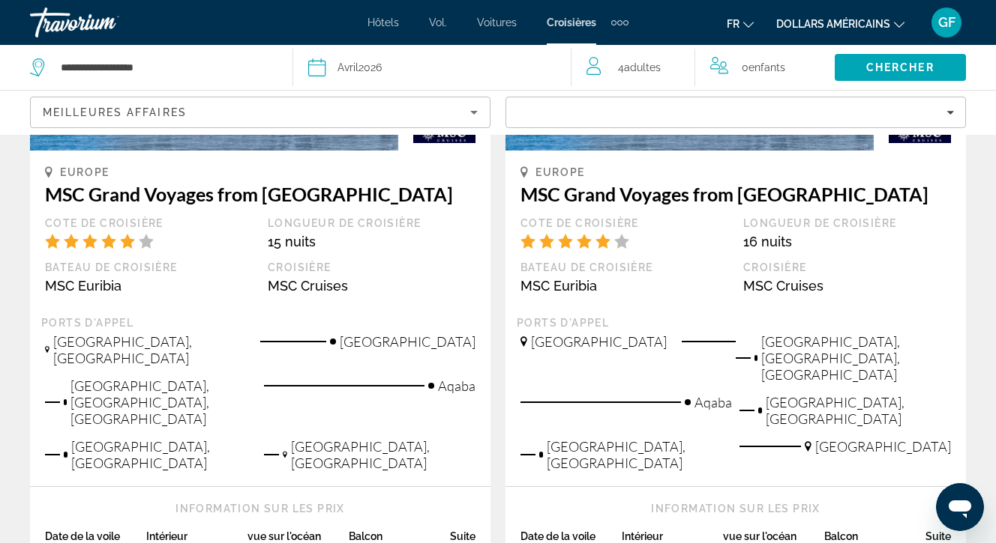
scroll to position [1080, 0]
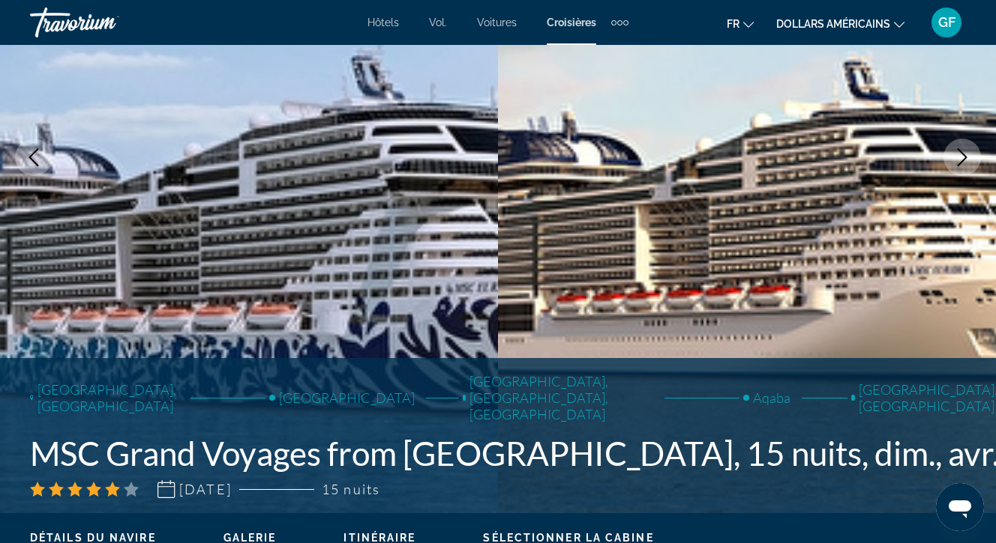
scroll to position [252, 0]
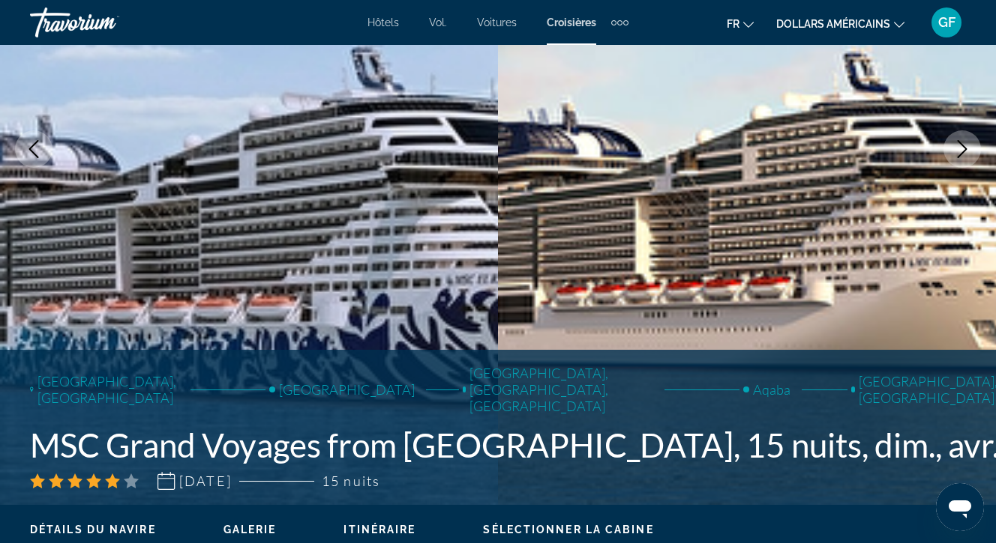
click at [818, 21] on font "dollars américains" at bounding box center [833, 24] width 114 height 12
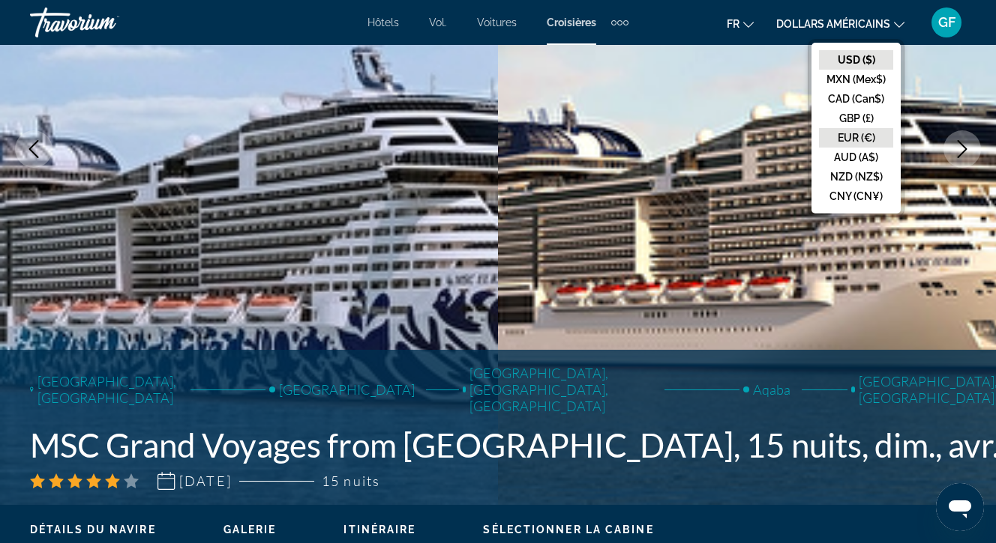
click at [844, 133] on button "EUR (€)" at bounding box center [856, 137] width 74 height 19
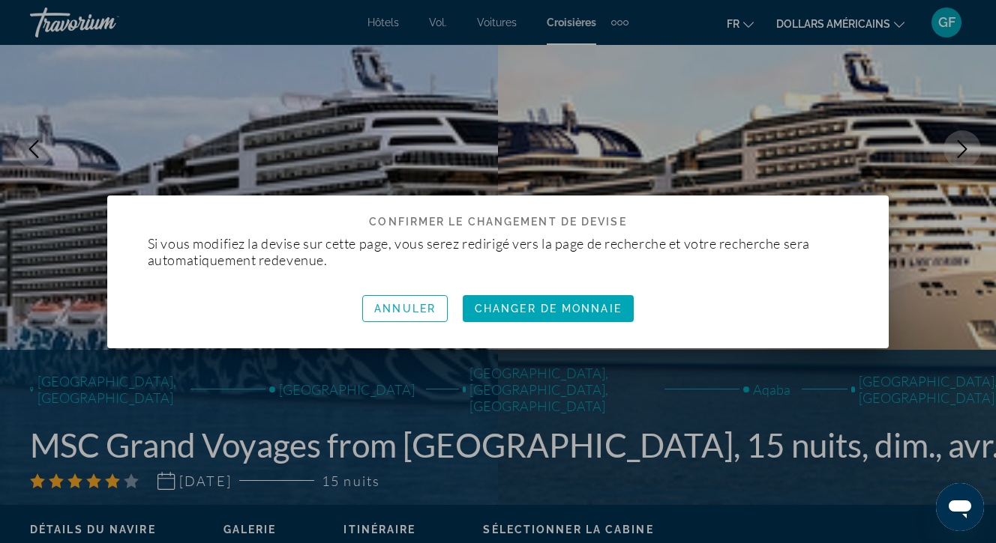
scroll to position [0, 0]
click at [526, 310] on font "Changeur de monnaie" at bounding box center [547, 309] width 157 height 12
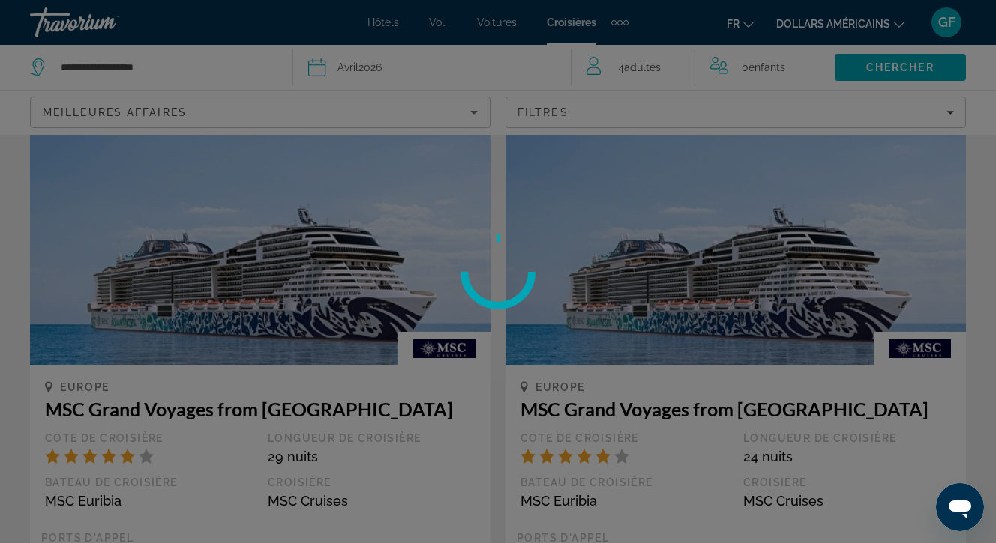
scroll to position [81, 0]
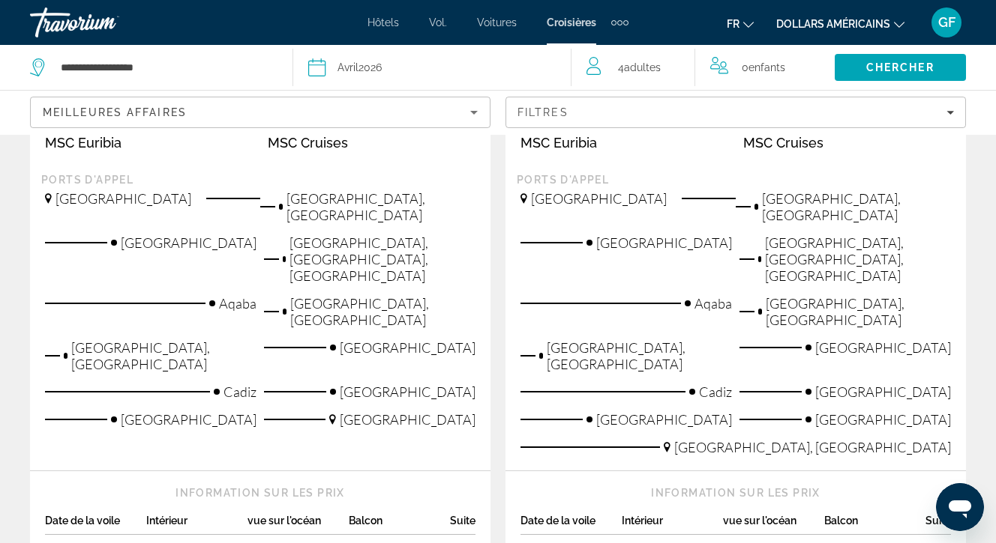
scroll to position [2038, 0]
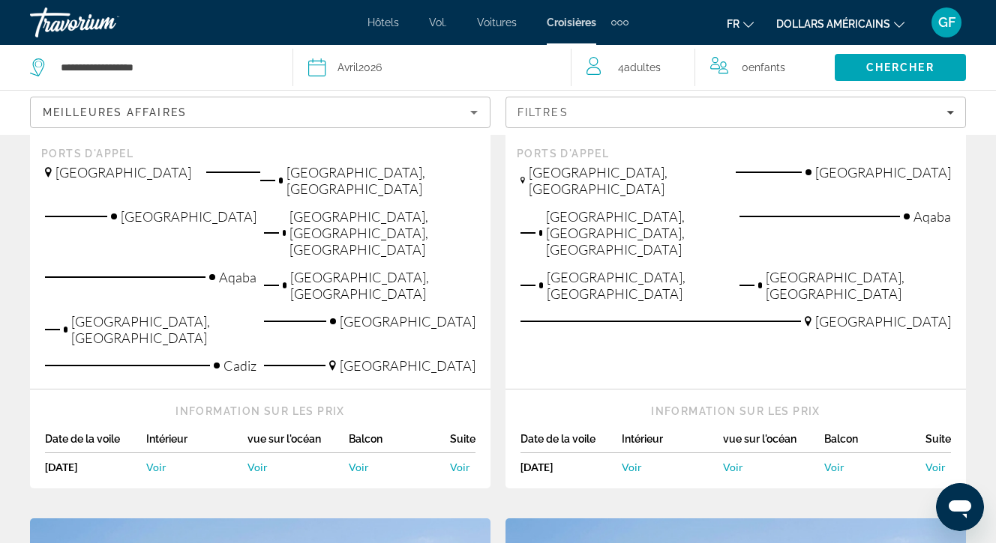
scroll to position [484, 0]
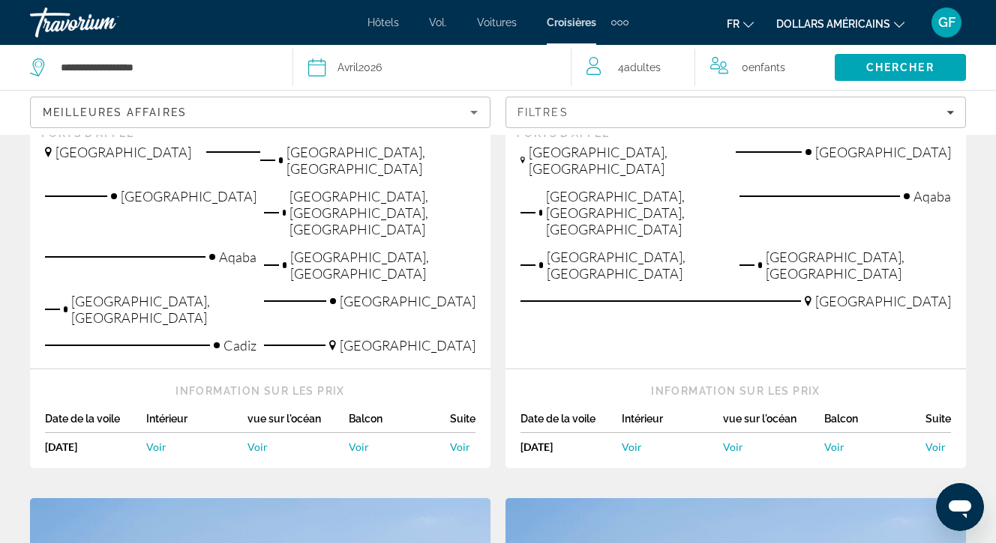
click at [634, 441] on span "Voir" at bounding box center [631, 447] width 20 height 13
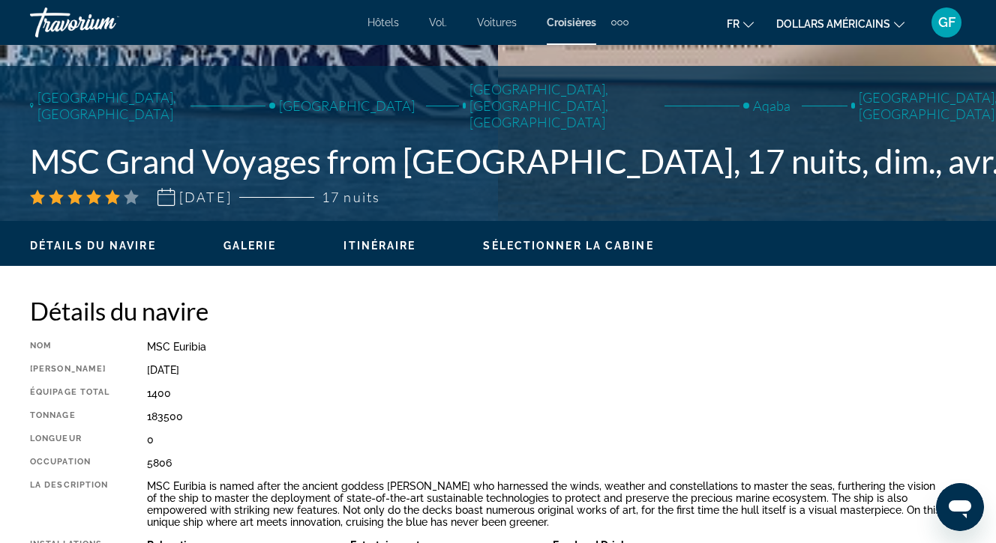
scroll to position [527, 0]
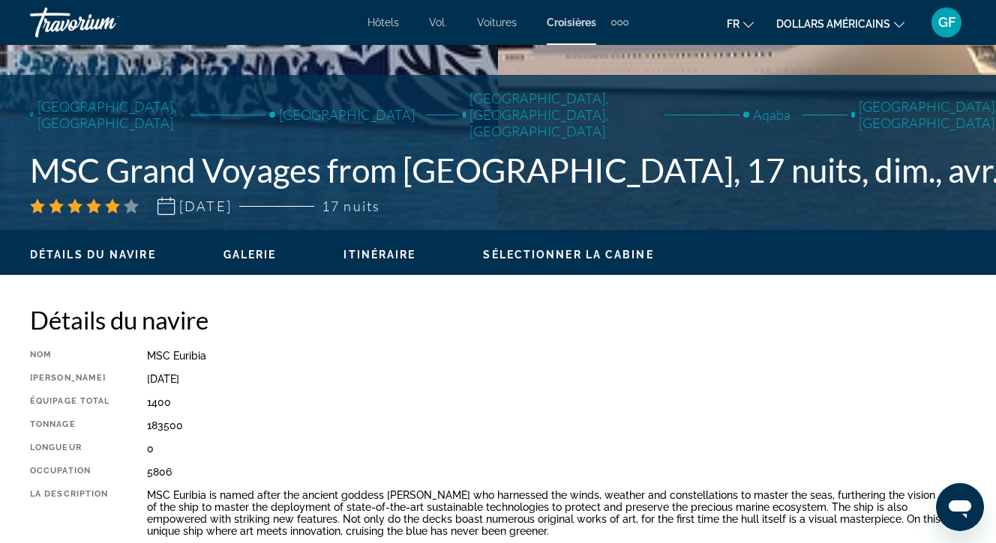
click at [532, 250] on span "Sélectionner la cabine" at bounding box center [568, 255] width 170 height 12
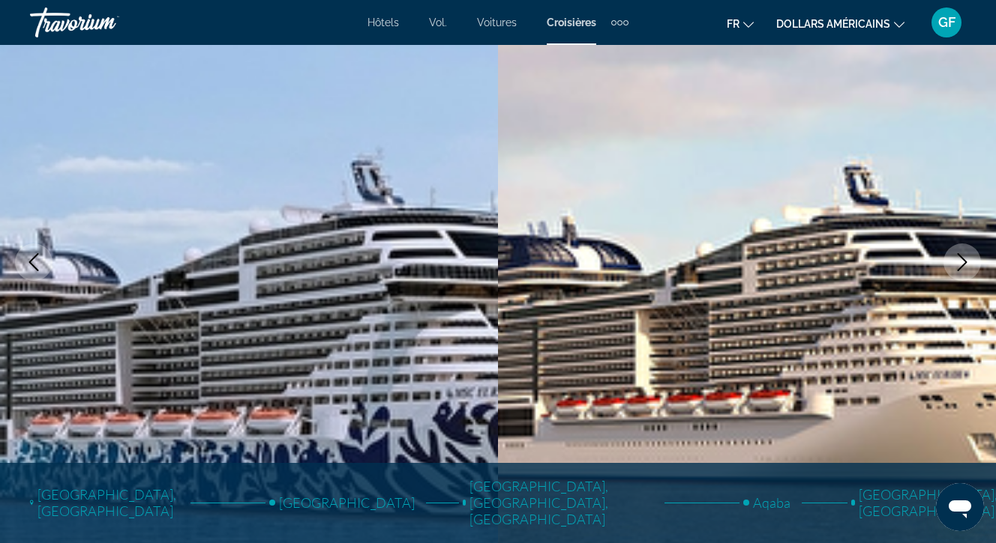
scroll to position [0, 0]
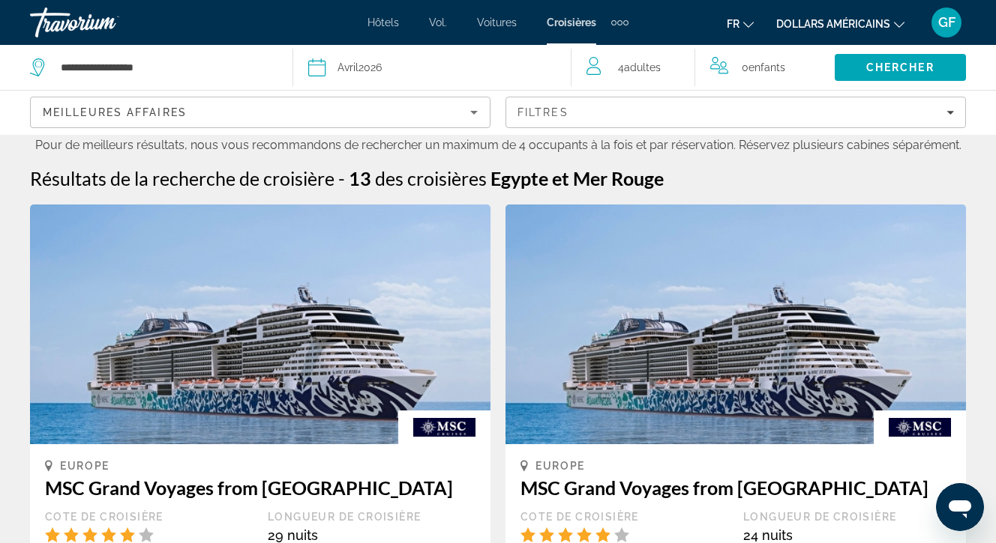
click at [630, 67] on span "Adultes" at bounding box center [642, 67] width 37 height 12
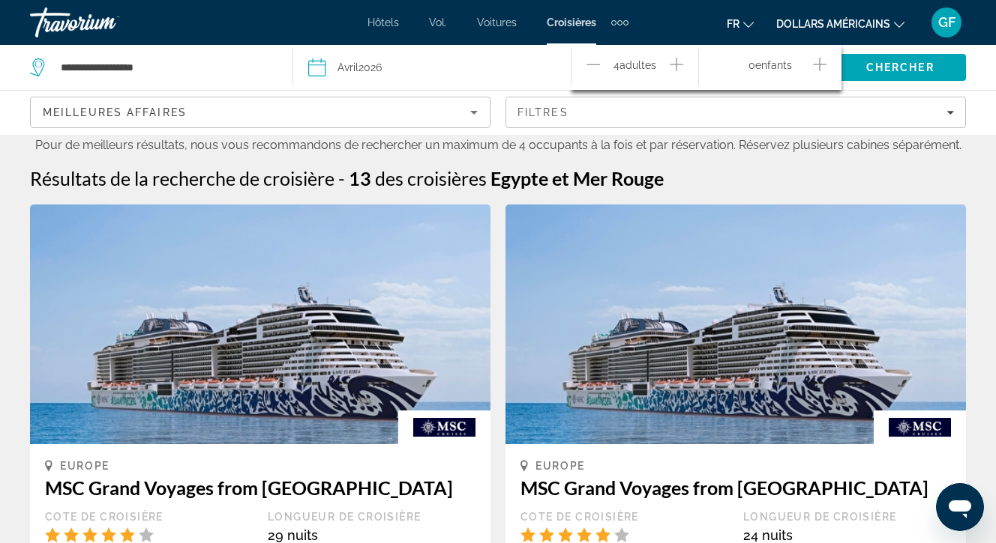
click at [595, 61] on icon "Decrement adults" at bounding box center [592, 64] width 13 height 18
click at [893, 63] on span "Chercher" at bounding box center [900, 67] width 68 height 12
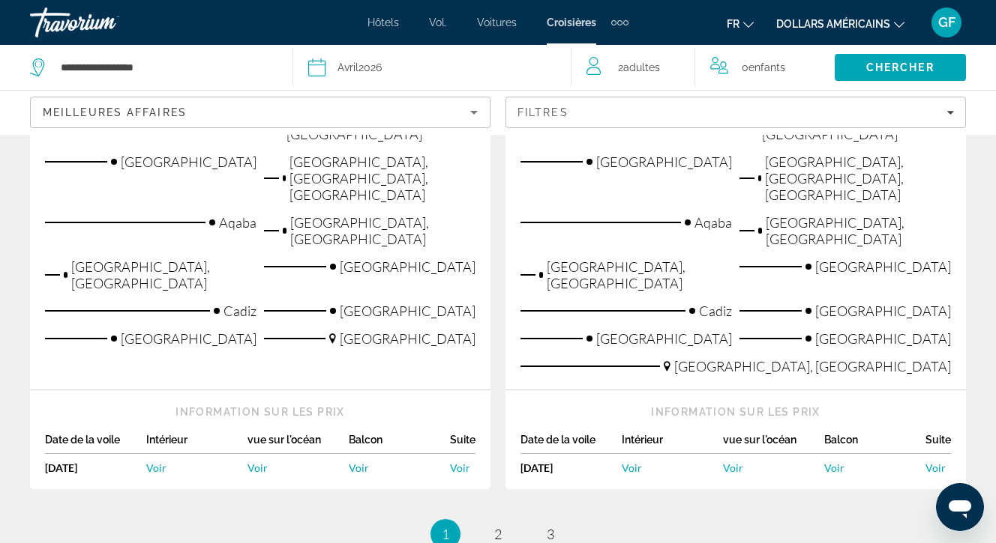
scroll to position [2122, 0]
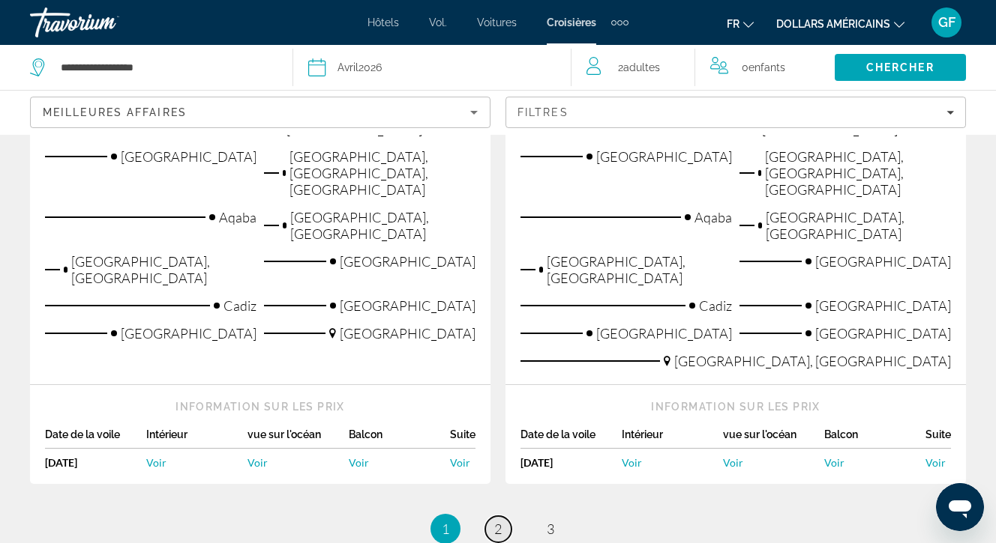
click at [499, 521] on span "2" at bounding box center [497, 529] width 7 height 16
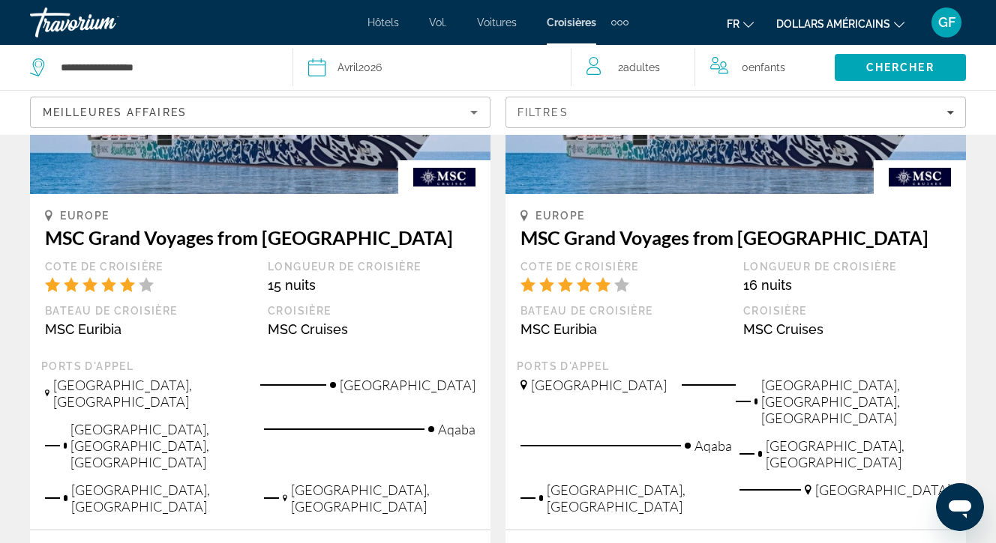
scroll to position [1055, 0]
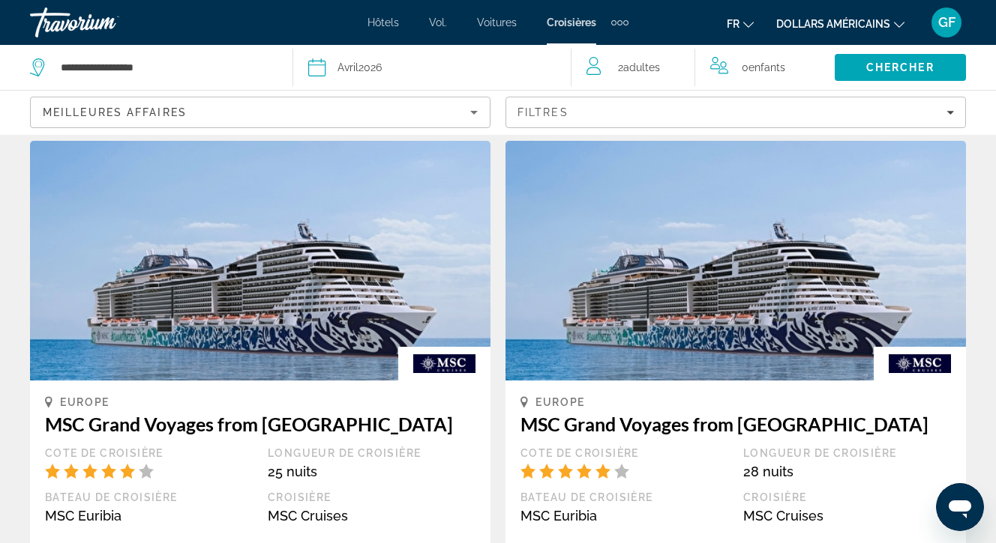
scroll to position [1663, 0]
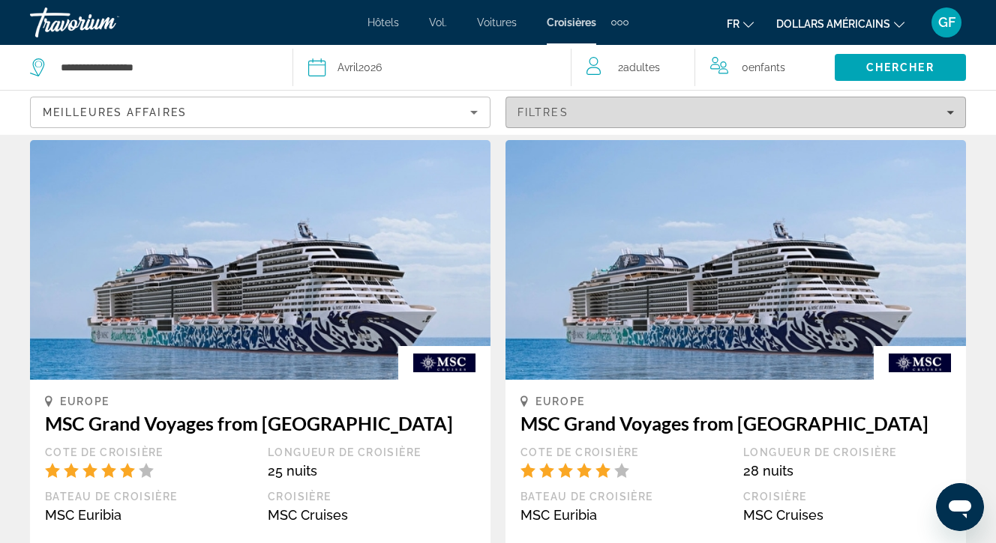
click at [949, 112] on icon "Filters" at bounding box center [949, 113] width 7 height 4
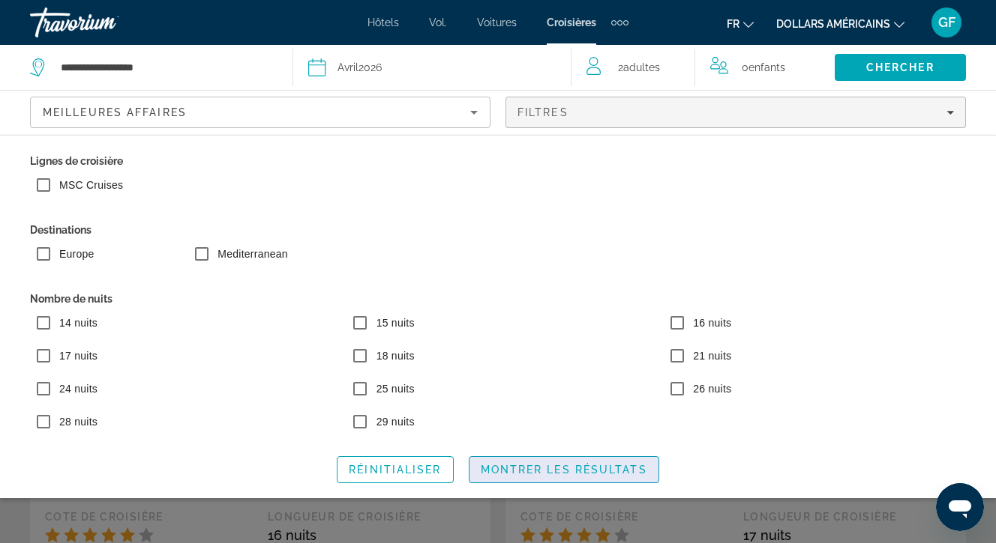
click at [544, 470] on span "Montrer les résultats" at bounding box center [564, 470] width 166 height 12
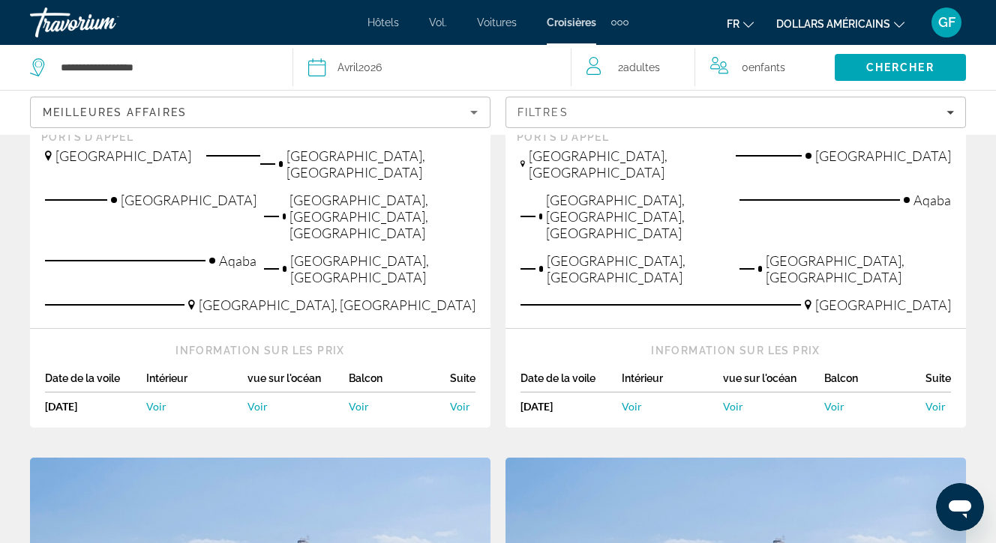
scroll to position [484, 0]
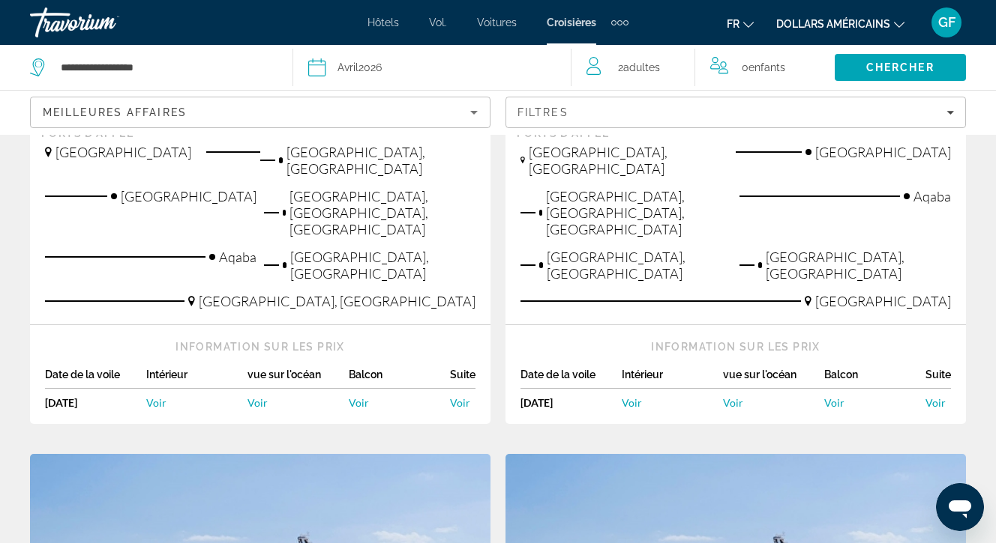
click at [156, 397] on span "Voir" at bounding box center [156, 403] width 20 height 13
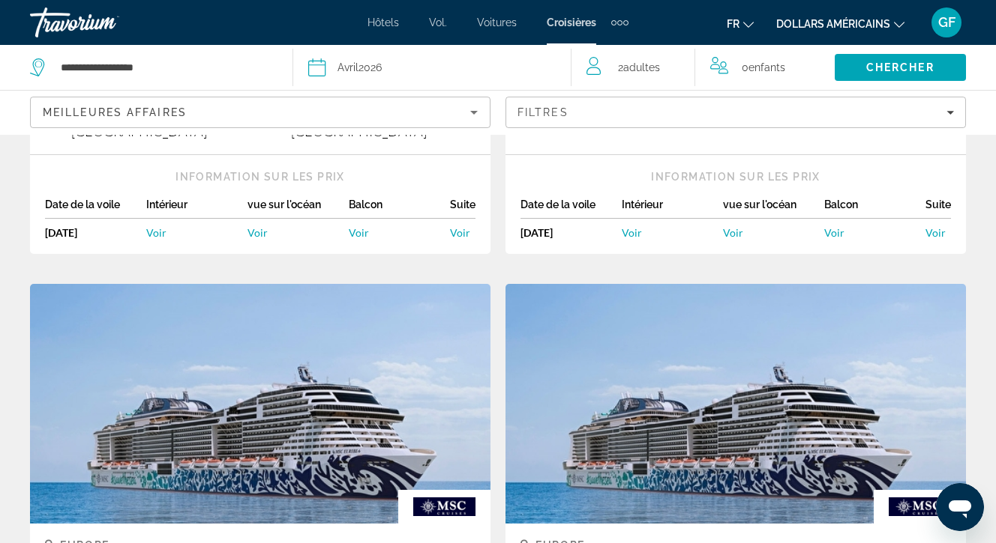
scroll to position [767, 0]
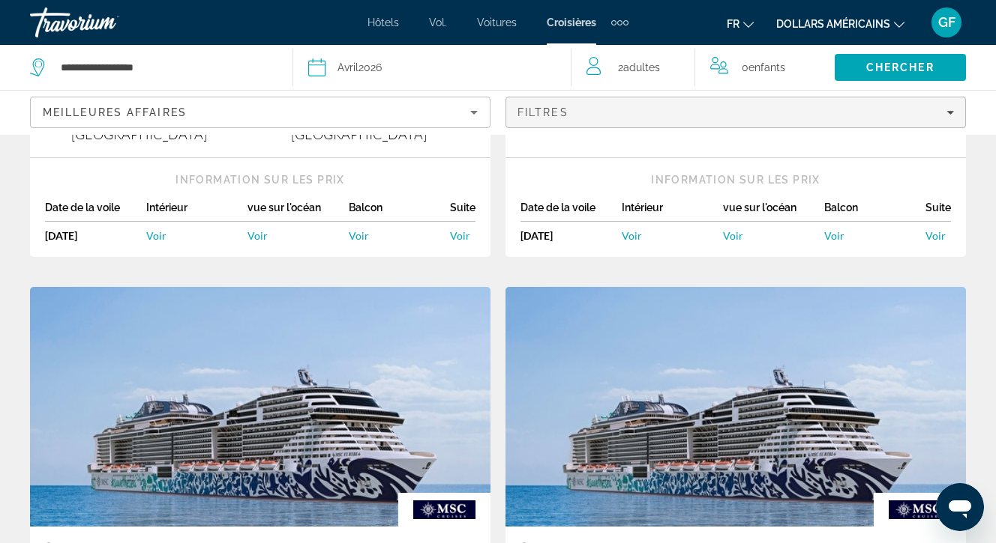
click at [948, 112] on icon "Filters" at bounding box center [949, 112] width 7 height 7
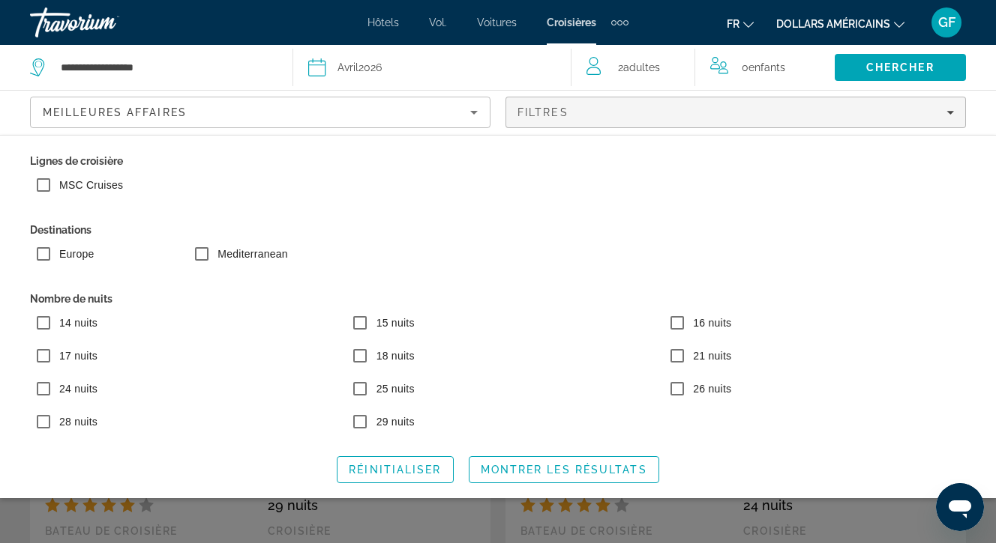
scroll to position [0, 0]
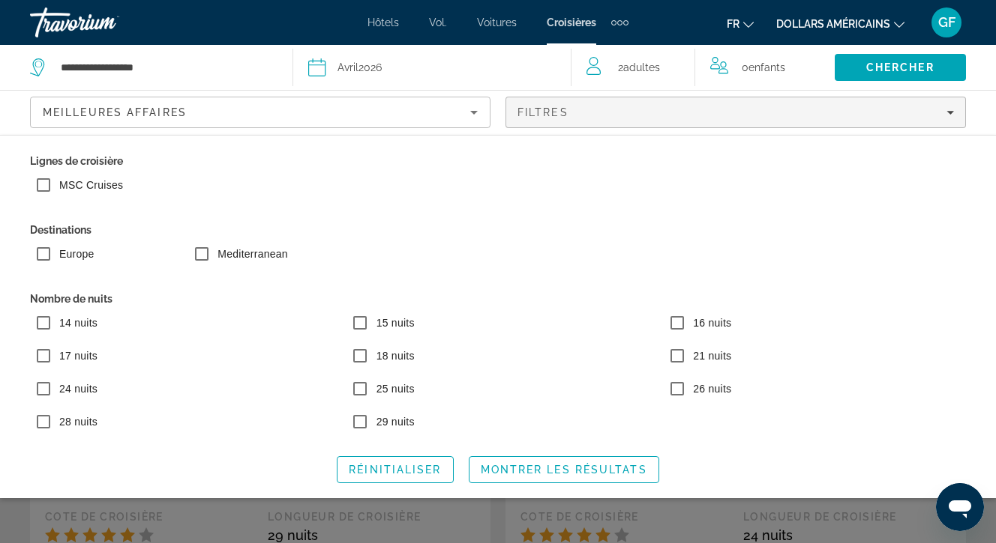
click at [350, 65] on span "Avril" at bounding box center [347, 67] width 21 height 12
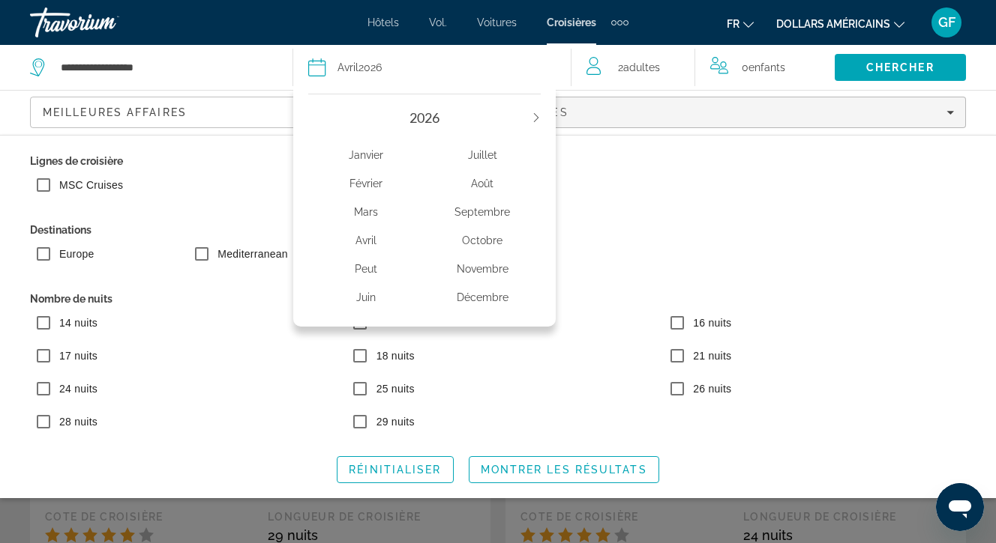
click at [481, 234] on div "Octobre" at bounding box center [482, 240] width 116 height 27
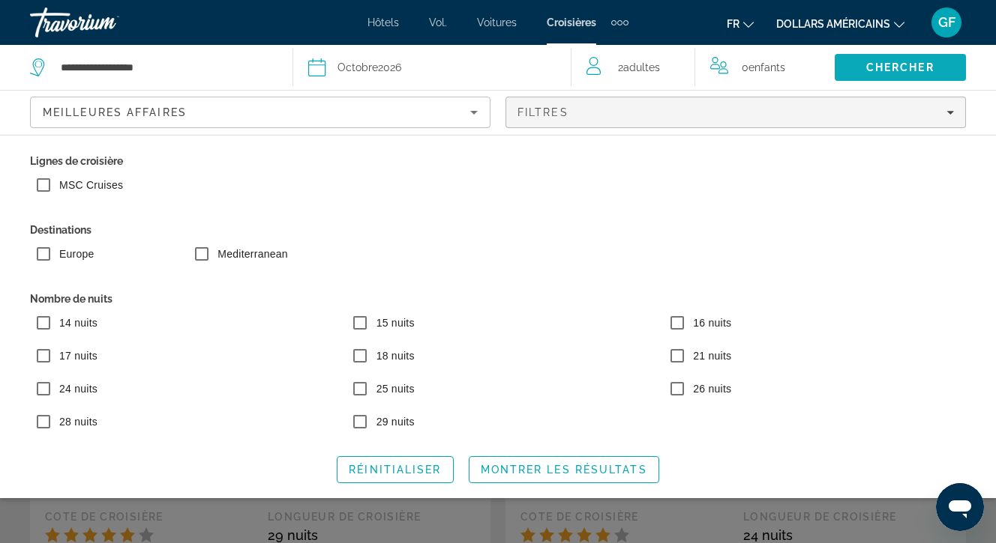
click at [879, 64] on span "Chercher" at bounding box center [900, 67] width 68 height 12
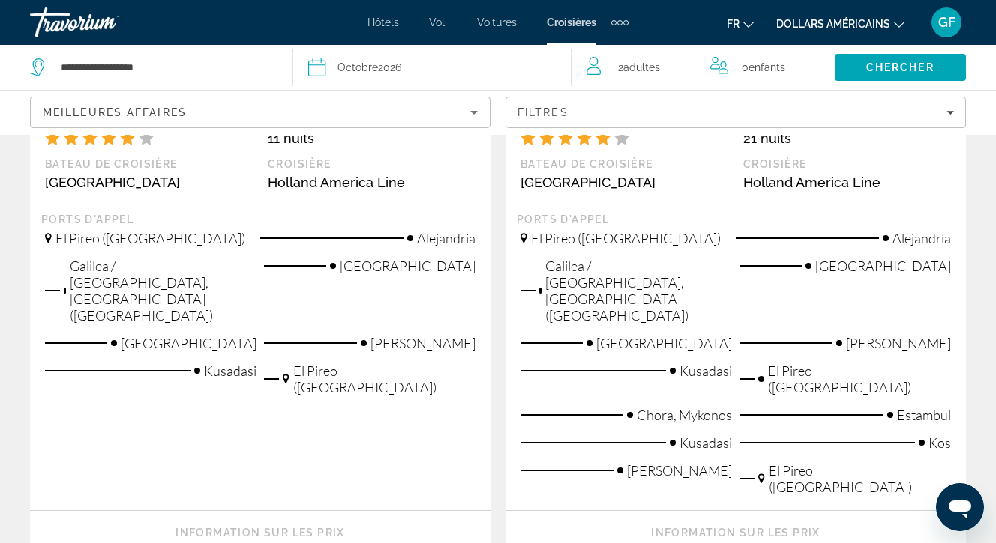
scroll to position [435, 0]
